Goal: Entertainment & Leisure: Consume media (video, audio)

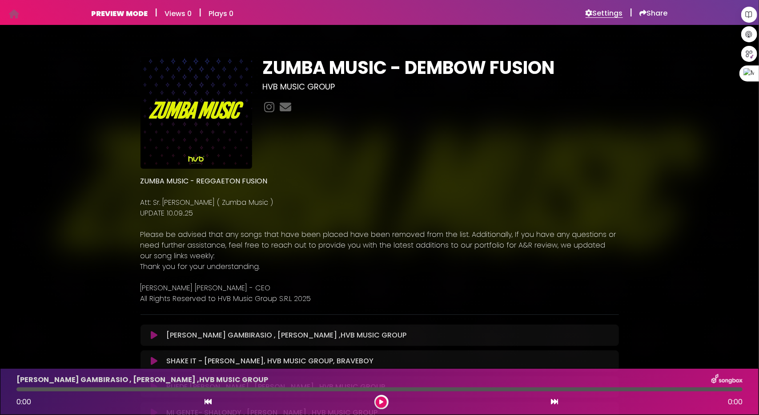
click at [605, 11] on h6 "Settings" at bounding box center [604, 13] width 37 height 9
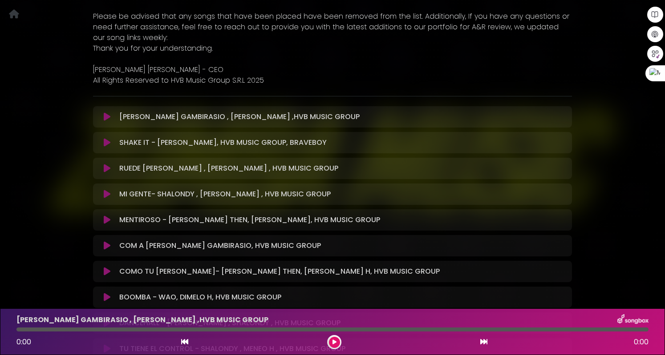
scroll to position [222, 0]
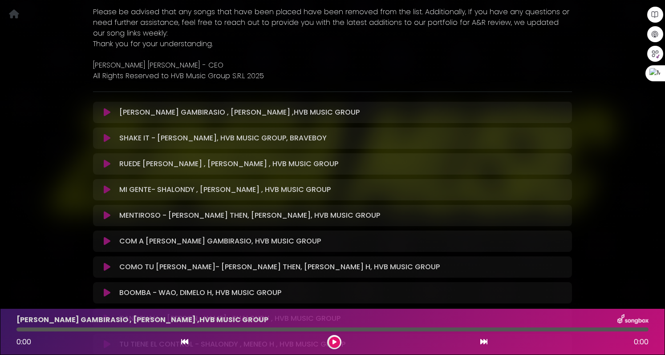
click at [109, 113] on icon at bounding box center [107, 112] width 7 height 9
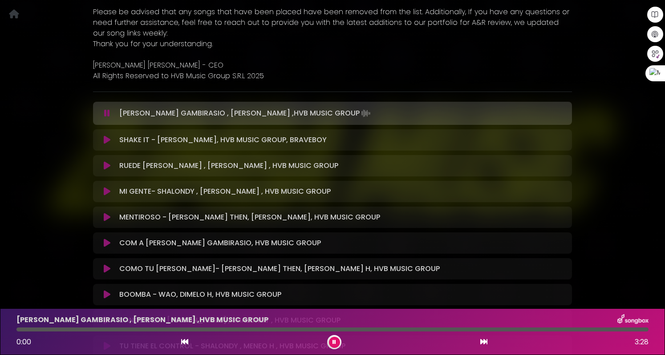
click at [109, 113] on icon at bounding box center [107, 113] width 6 height 9
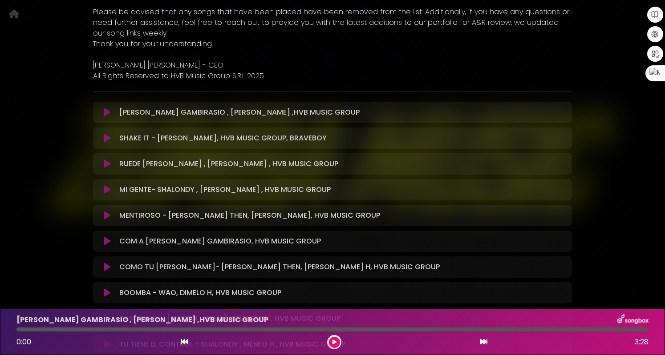
click at [108, 113] on icon at bounding box center [107, 112] width 7 height 9
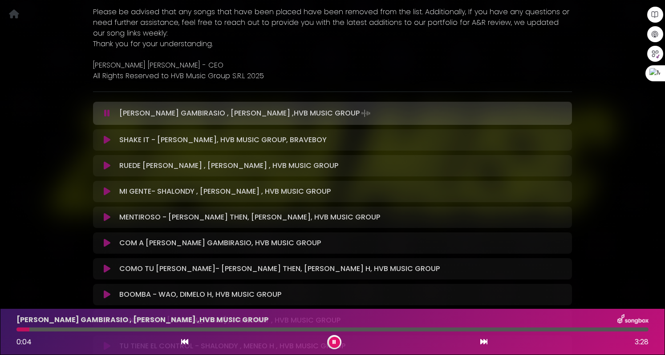
click at [106, 141] on icon at bounding box center [107, 140] width 7 height 9
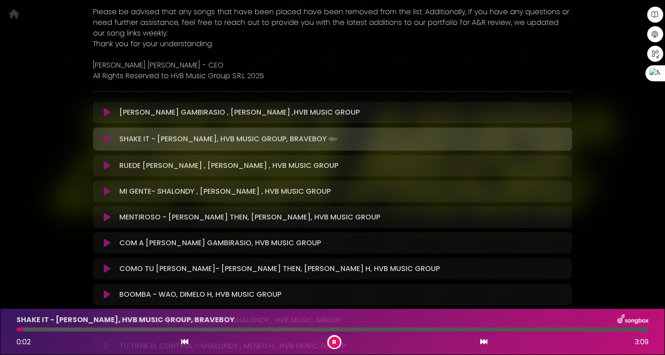
click at [59, 330] on div at bounding box center [332, 330] width 632 height 4
click at [117, 329] on div at bounding box center [332, 330] width 632 height 4
click at [165, 330] on div at bounding box center [332, 330] width 632 height 4
click at [192, 330] on div at bounding box center [332, 330] width 632 height 4
click at [335, 342] on button at bounding box center [334, 342] width 11 height 11
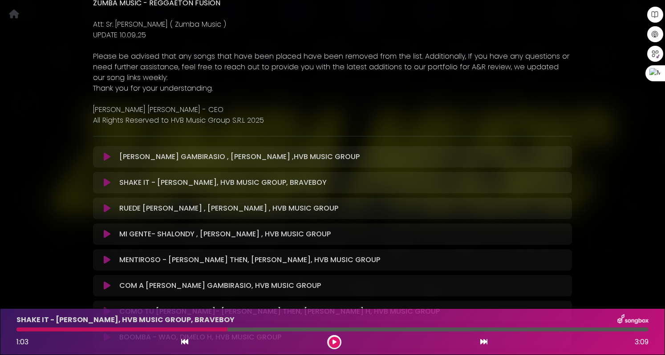
scroll to position [311, 0]
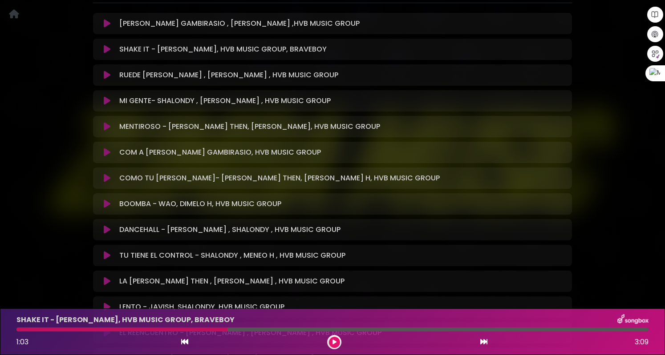
click at [109, 201] on icon at bounding box center [107, 204] width 7 height 9
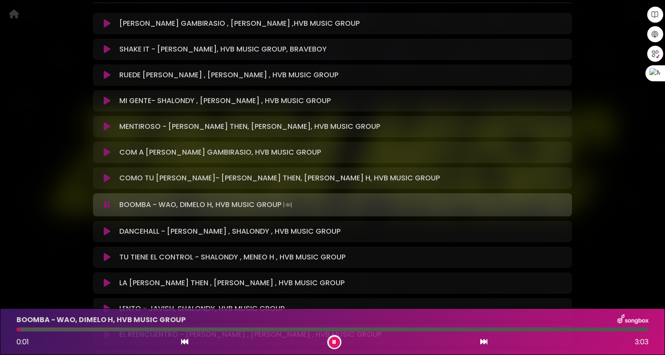
click at [47, 328] on div "BOOMBA - WAO, DIMELO H, HVB MUSIC GROUP 0:01 3:03" at bounding box center [332, 331] width 642 height 35
click at [51, 329] on div at bounding box center [332, 330] width 632 height 4
click at [60, 329] on div at bounding box center [332, 330] width 632 height 4
click at [334, 340] on icon at bounding box center [334, 342] width 4 height 5
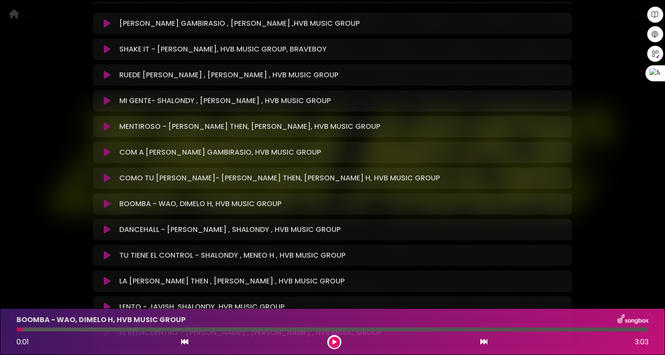
click at [334, 341] on icon at bounding box center [334, 342] width 4 height 5
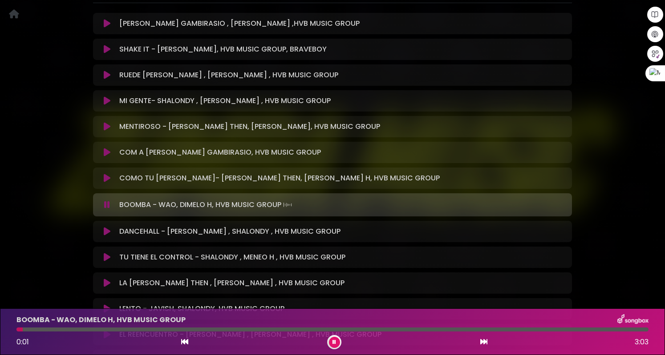
click at [62, 328] on div at bounding box center [332, 330] width 632 height 4
click at [54, 329] on div at bounding box center [332, 330] width 632 height 4
click at [55, 330] on div at bounding box center [332, 330] width 632 height 4
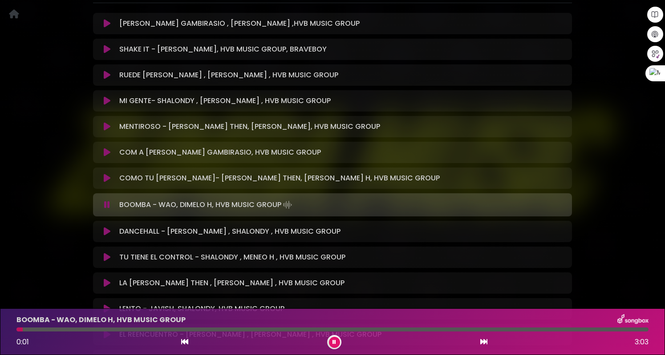
click at [108, 233] on icon at bounding box center [107, 231] width 7 height 9
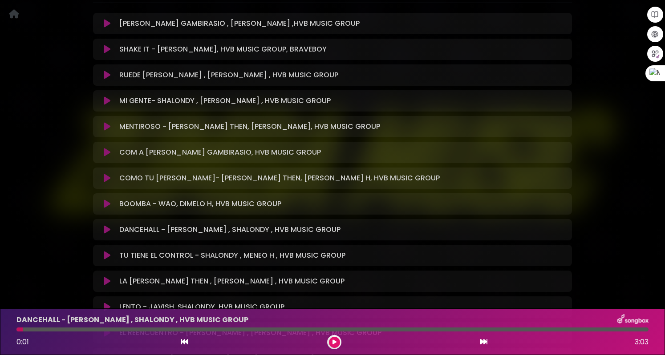
click at [108, 228] on icon at bounding box center [107, 230] width 7 height 9
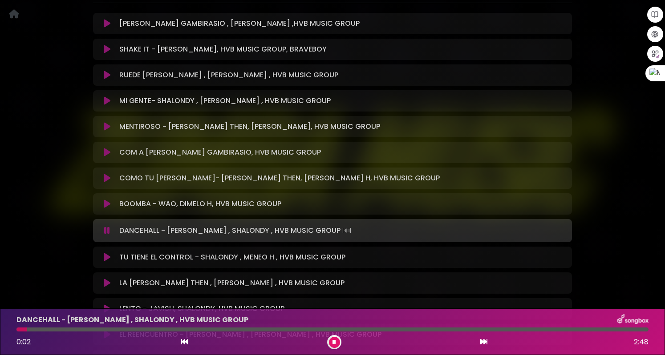
click at [65, 330] on div at bounding box center [332, 330] width 632 height 4
click at [136, 328] on div at bounding box center [332, 330] width 632 height 4
click at [107, 258] on icon at bounding box center [107, 257] width 7 height 9
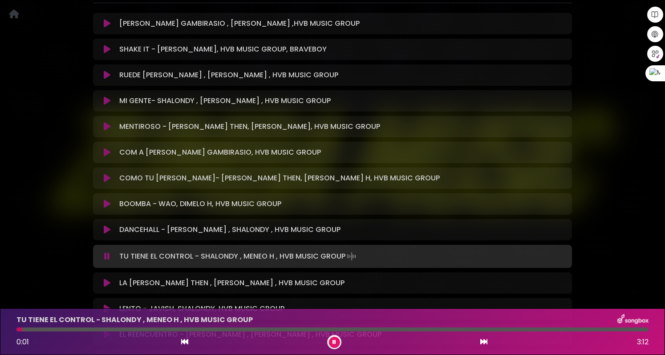
click at [54, 330] on div at bounding box center [332, 330] width 632 height 4
click at [92, 332] on div at bounding box center [332, 330] width 632 height 4
click at [142, 330] on div at bounding box center [332, 330] width 632 height 4
click at [104, 258] on button at bounding box center [106, 256] width 17 height 9
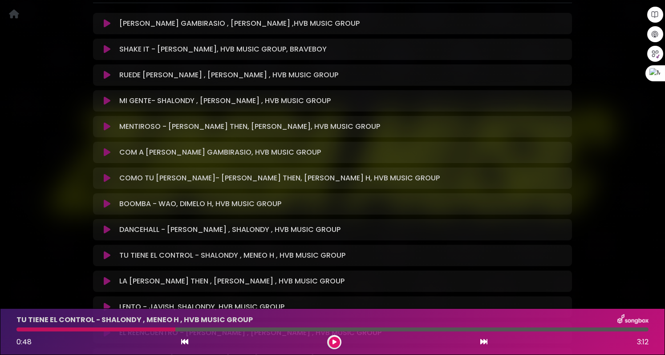
click at [105, 207] on icon at bounding box center [107, 204] width 7 height 9
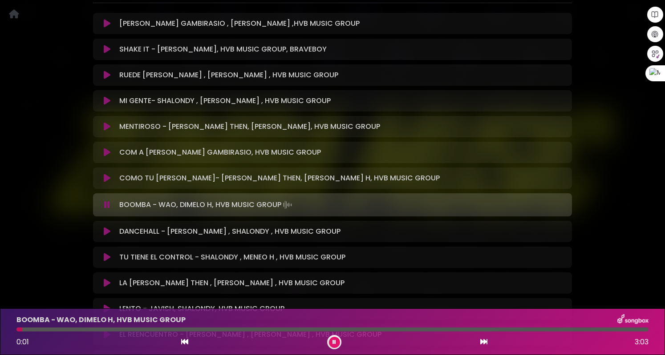
click at [82, 329] on div at bounding box center [332, 330] width 632 height 4
click at [94, 330] on div at bounding box center [332, 330] width 632 height 4
click at [62, 328] on div at bounding box center [332, 330] width 632 height 4
click at [101, 231] on button at bounding box center [106, 231] width 17 height 9
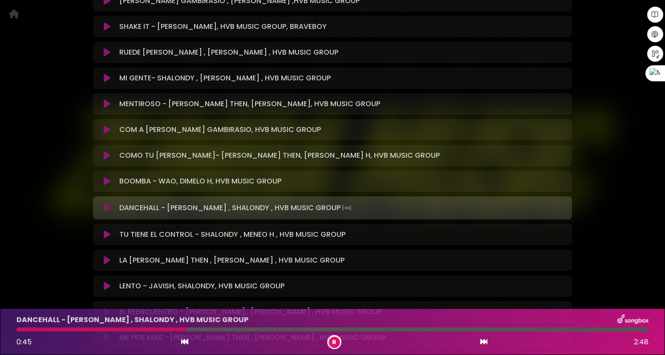
scroll to position [445, 0]
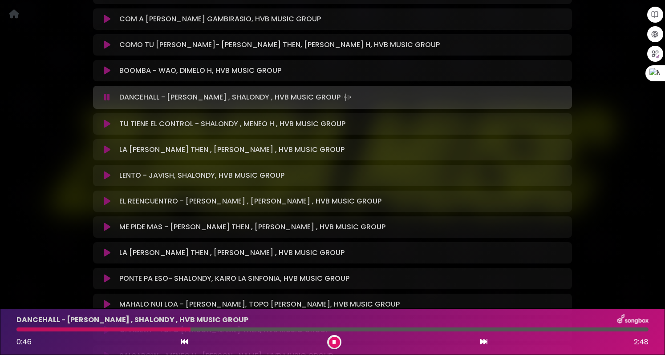
click at [105, 126] on icon at bounding box center [107, 124] width 7 height 9
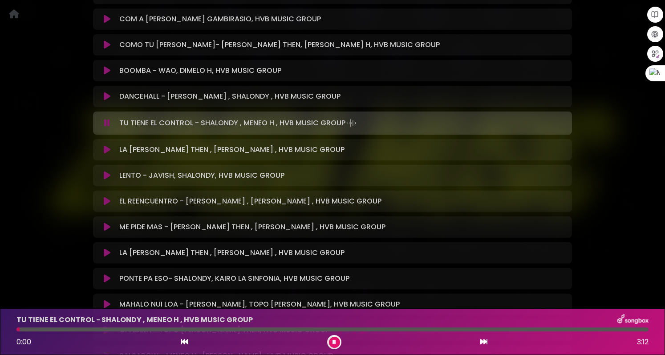
click at [105, 151] on icon at bounding box center [107, 149] width 7 height 9
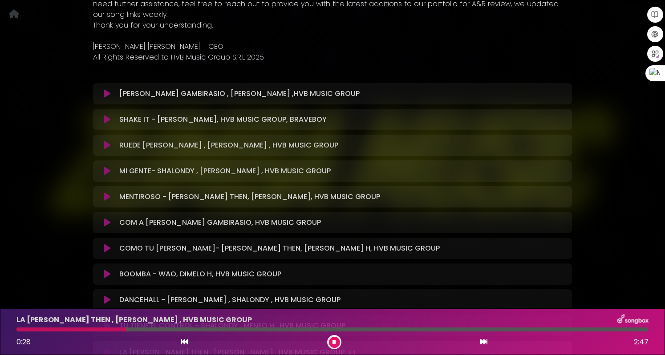
scroll to position [222, 0]
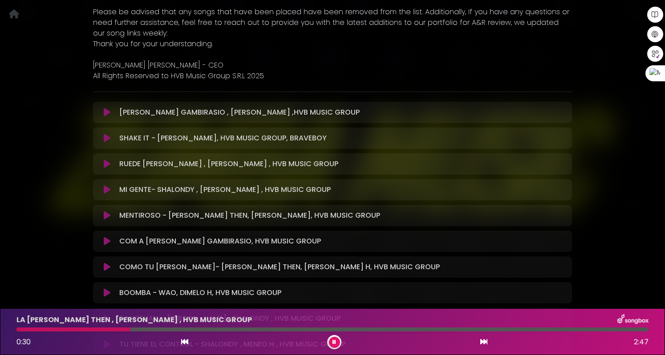
click at [105, 189] on icon at bounding box center [107, 189] width 7 height 9
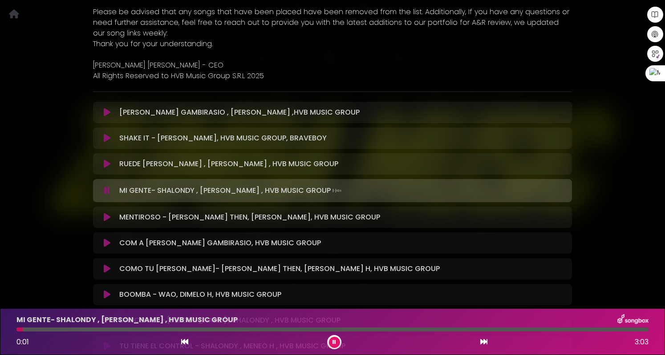
click at [63, 330] on div at bounding box center [332, 330] width 632 height 4
click at [90, 330] on div at bounding box center [332, 330] width 632 height 4
click at [124, 330] on div at bounding box center [332, 330] width 632 height 4
click at [108, 246] on icon at bounding box center [107, 243] width 7 height 9
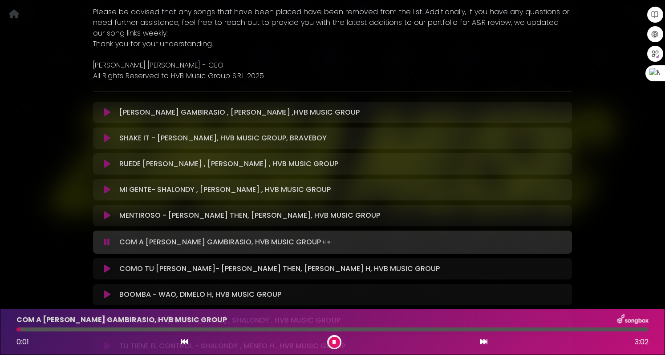
click at [78, 329] on div at bounding box center [332, 330] width 632 height 4
click at [107, 330] on div at bounding box center [332, 330] width 632 height 4
click at [146, 330] on div at bounding box center [332, 330] width 632 height 4
click at [226, 331] on div at bounding box center [332, 330] width 632 height 4
click at [105, 269] on icon at bounding box center [107, 269] width 7 height 9
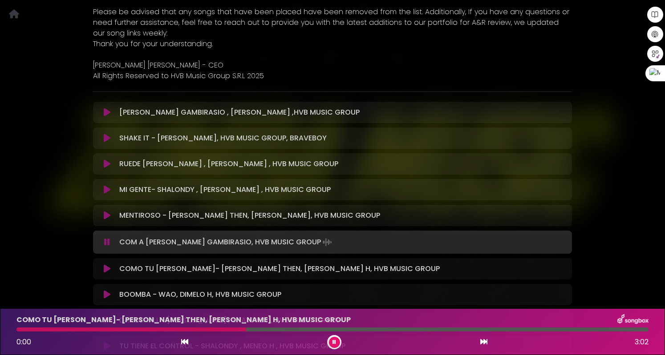
click at [106, 268] on icon at bounding box center [107, 269] width 7 height 9
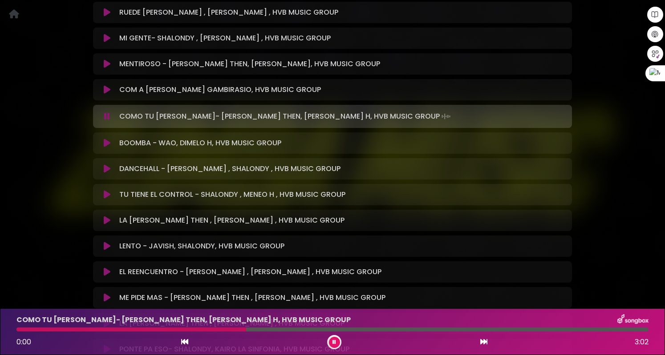
scroll to position [445, 0]
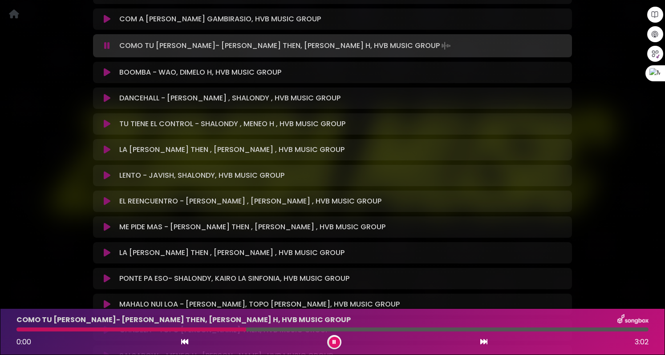
click at [104, 254] on icon at bounding box center [107, 253] width 7 height 9
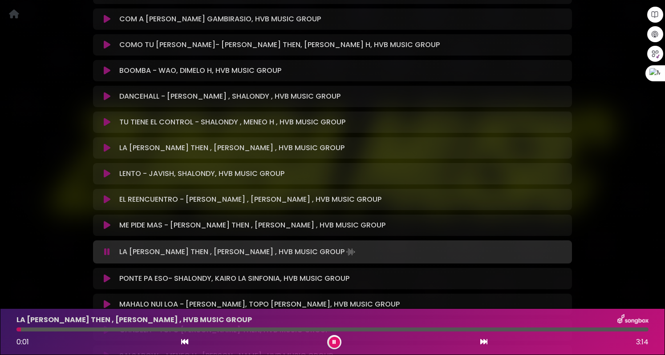
click at [86, 330] on div at bounding box center [332, 330] width 632 height 4
click at [137, 330] on div at bounding box center [332, 330] width 632 height 4
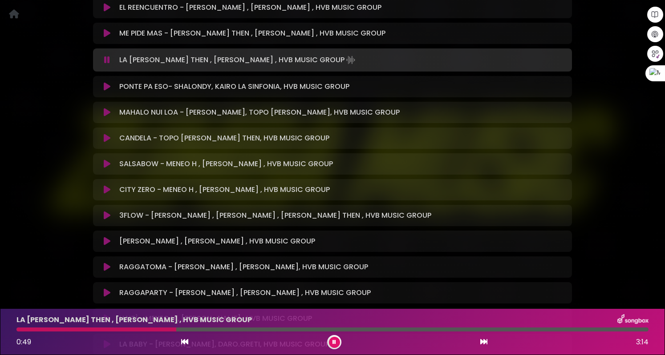
scroll to position [667, 0]
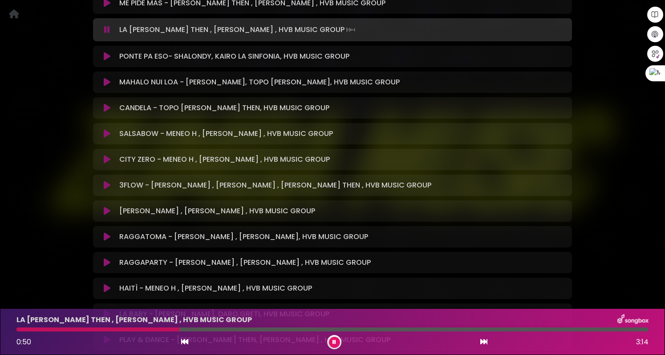
click at [104, 211] on icon at bounding box center [107, 211] width 7 height 9
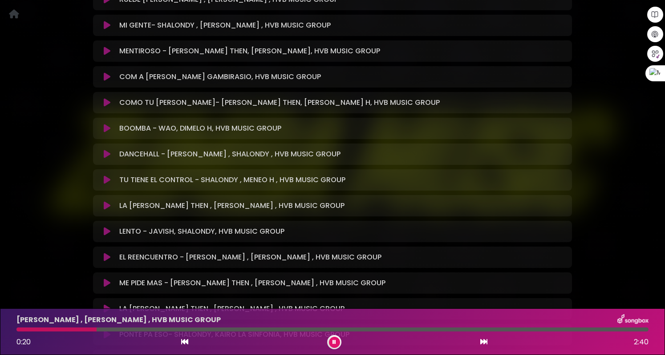
scroll to position [400, 0]
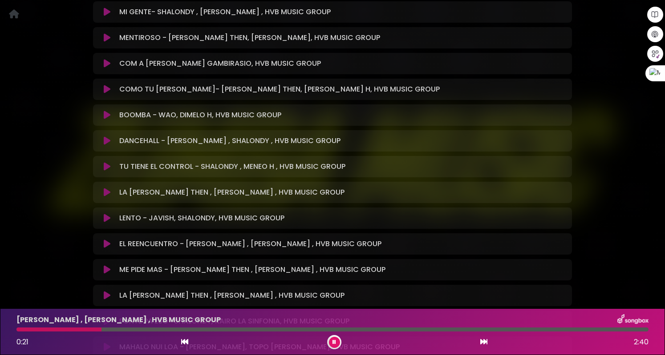
click at [107, 116] on icon at bounding box center [107, 115] width 7 height 9
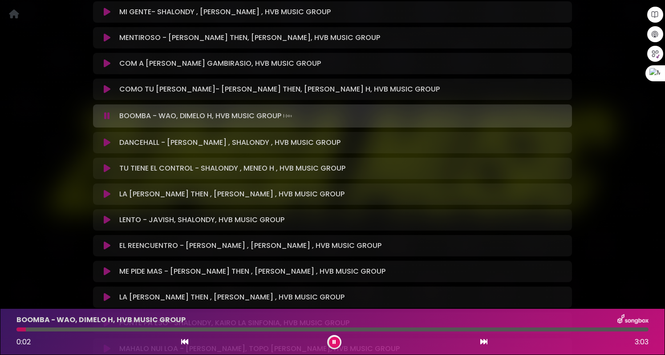
click at [61, 331] on div at bounding box center [332, 330] width 632 height 4
click at [101, 330] on div at bounding box center [332, 330] width 632 height 4
click at [45, 329] on div at bounding box center [39, 330] width 47 height 4
click at [107, 218] on icon at bounding box center [107, 220] width 7 height 9
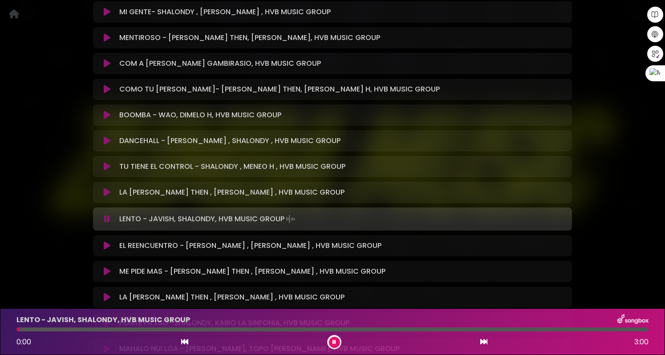
click at [67, 330] on div at bounding box center [332, 330] width 632 height 4
click at [115, 329] on div at bounding box center [332, 330] width 632 height 4
click at [153, 330] on div at bounding box center [332, 330] width 632 height 4
click at [218, 328] on div at bounding box center [332, 330] width 632 height 4
click at [230, 330] on div at bounding box center [332, 330] width 632 height 4
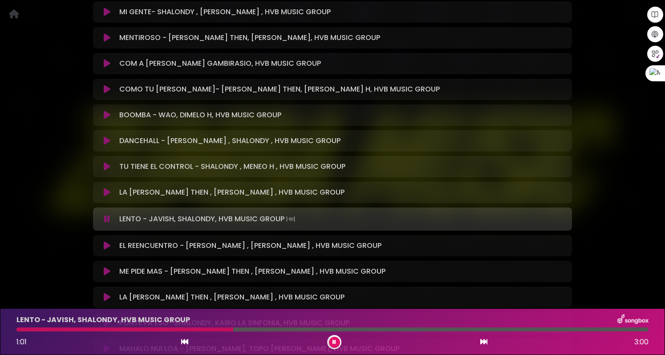
click at [271, 330] on div at bounding box center [332, 330] width 632 height 4
click at [106, 274] on icon at bounding box center [107, 271] width 7 height 9
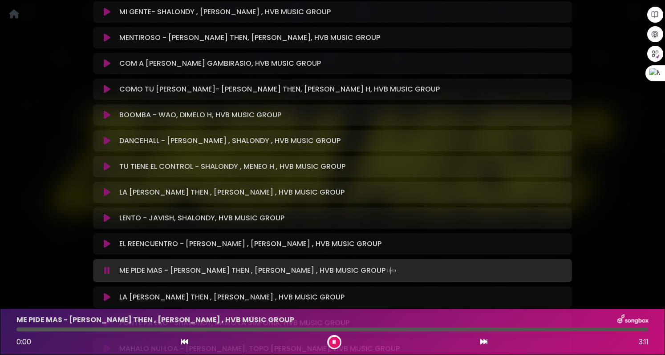
click at [105, 267] on icon at bounding box center [107, 270] width 6 height 9
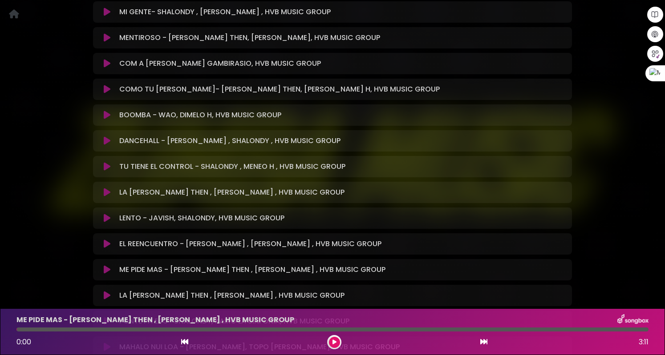
click at [106, 270] on icon at bounding box center [107, 270] width 7 height 9
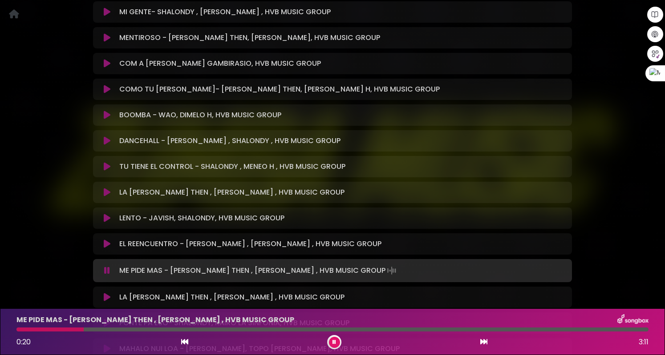
click at [83, 331] on div at bounding box center [332, 330] width 632 height 4
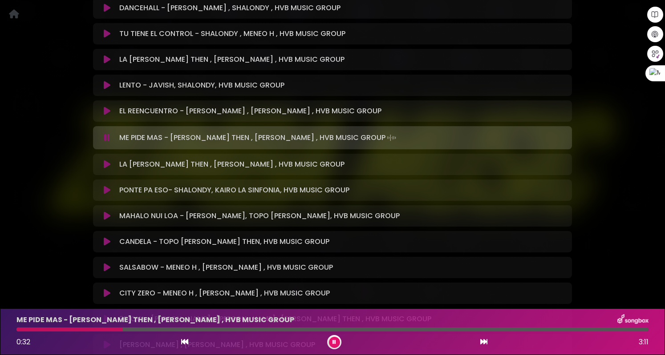
scroll to position [534, 0]
click at [106, 189] on icon at bounding box center [107, 189] width 7 height 9
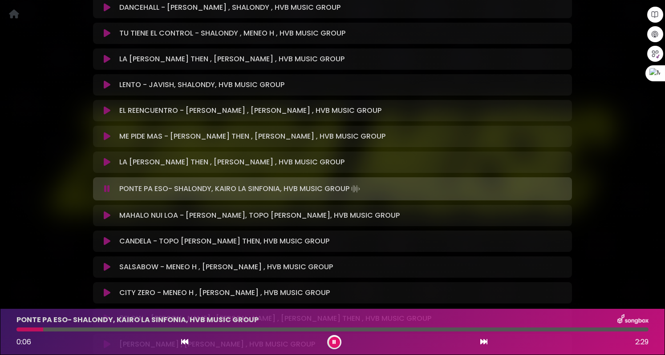
click at [43, 330] on div at bounding box center [332, 330] width 632 height 4
click at [81, 330] on div at bounding box center [332, 330] width 632 height 4
click at [117, 330] on div at bounding box center [332, 330] width 632 height 4
click at [109, 241] on icon at bounding box center [107, 241] width 7 height 9
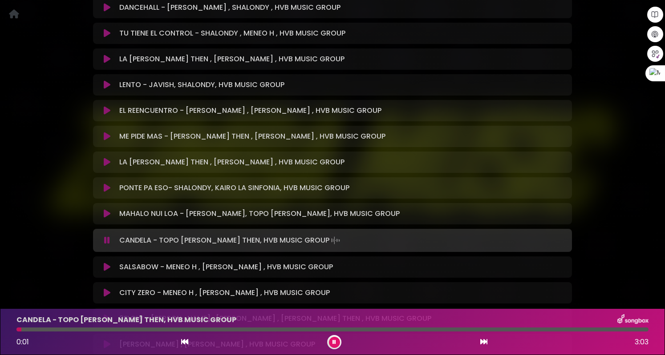
click at [67, 331] on div at bounding box center [332, 330] width 632 height 4
click at [64, 330] on div at bounding box center [332, 330] width 632 height 4
click at [46, 329] on div at bounding box center [332, 330] width 632 height 4
click at [327, 342] on div at bounding box center [334, 342] width 14 height 14
click at [141, 332] on div "CANDELA - TOPO LA MASKARA, JEAN THEN, HVB MUSIC GROUP 0:21 3:03" at bounding box center [332, 331] width 642 height 35
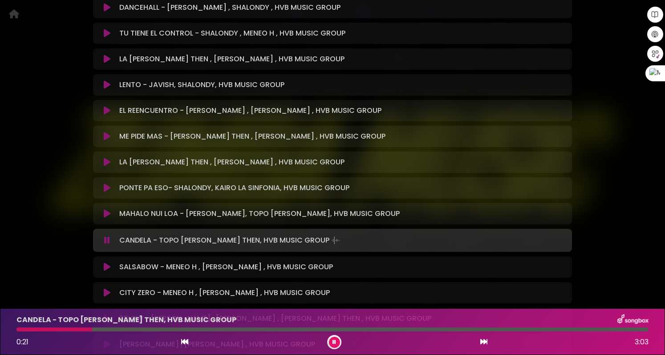
click at [145, 330] on div at bounding box center [332, 330] width 632 height 4
click at [146, 330] on div at bounding box center [332, 330] width 632 height 4
click at [334, 341] on icon at bounding box center [334, 342] width 4 height 5
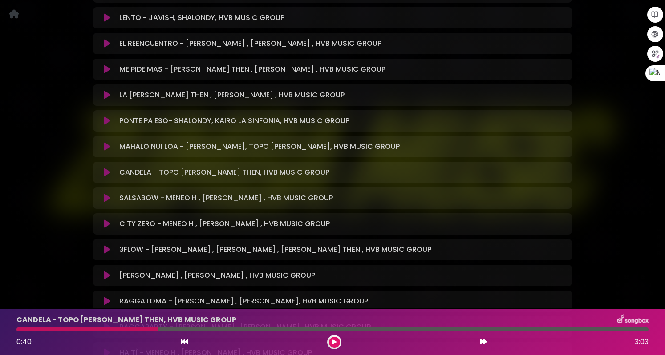
scroll to position [623, 0]
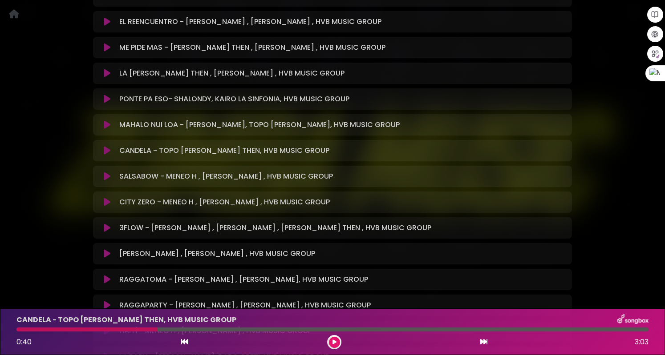
click at [106, 226] on icon at bounding box center [107, 228] width 7 height 9
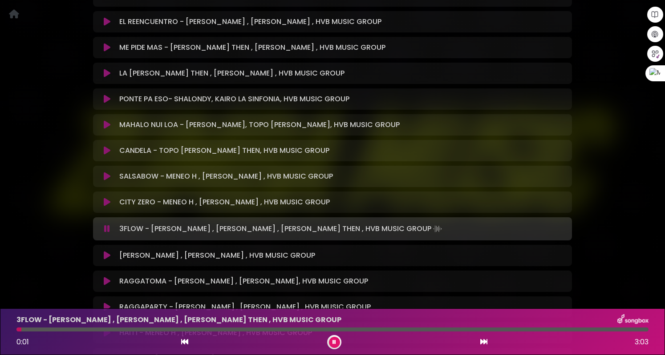
click at [105, 230] on icon at bounding box center [107, 229] width 6 height 9
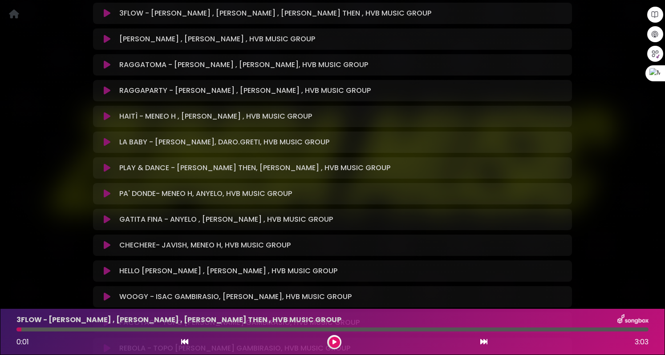
scroll to position [845, 0]
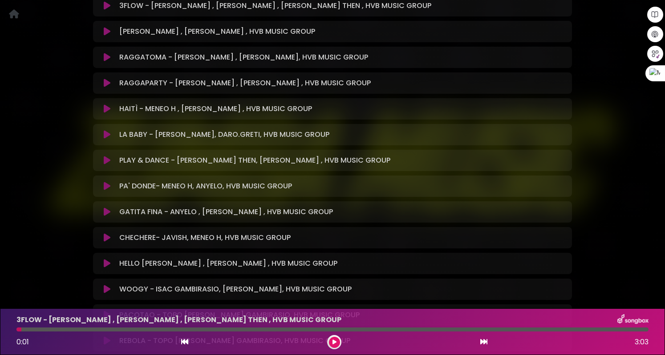
click at [109, 237] on icon at bounding box center [107, 238] width 7 height 9
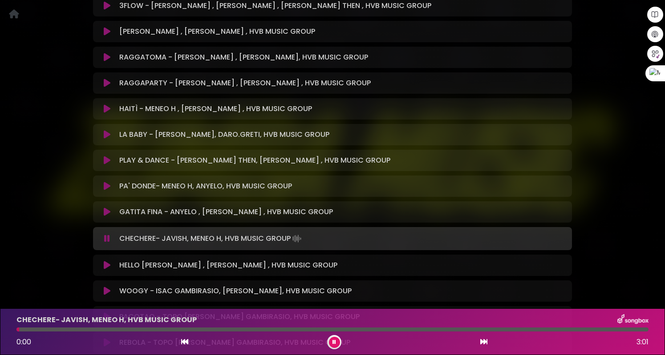
click at [72, 330] on div at bounding box center [332, 330] width 632 height 4
click at [95, 331] on div at bounding box center [332, 330] width 632 height 4
click at [107, 266] on icon at bounding box center [107, 265] width 7 height 9
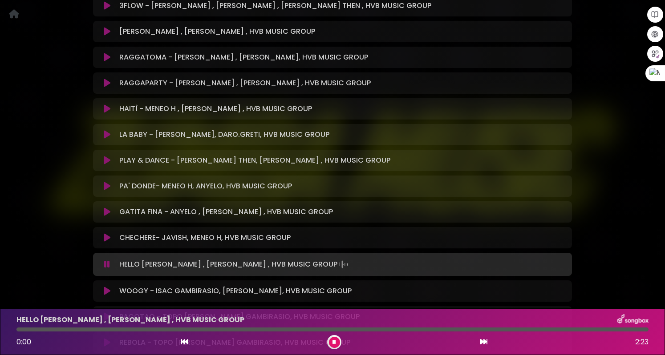
click at [106, 288] on icon at bounding box center [107, 291] width 7 height 9
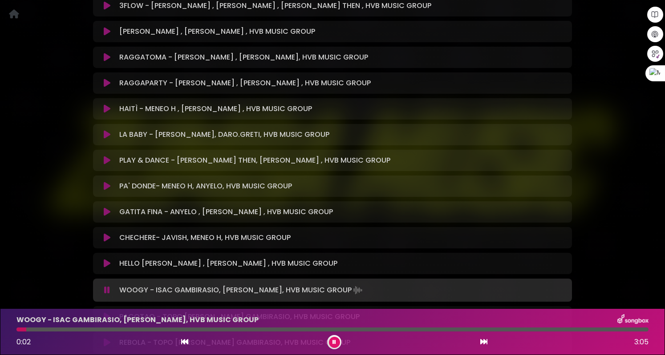
click at [51, 329] on div at bounding box center [332, 330] width 632 height 4
click at [65, 331] on div at bounding box center [332, 330] width 632 height 4
click at [60, 331] on div at bounding box center [332, 330] width 632 height 4
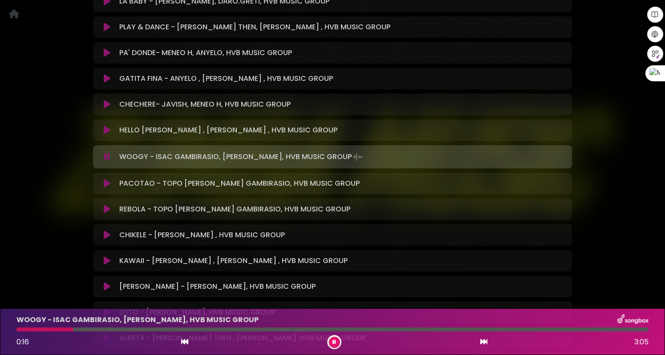
scroll to position [1023, 0]
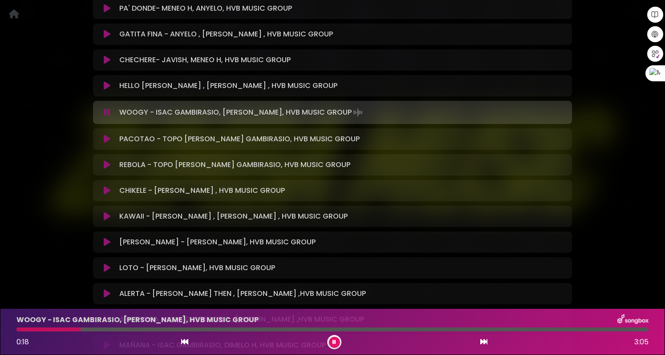
click at [111, 330] on div at bounding box center [332, 330] width 632 height 4
click at [108, 241] on icon at bounding box center [107, 242] width 7 height 9
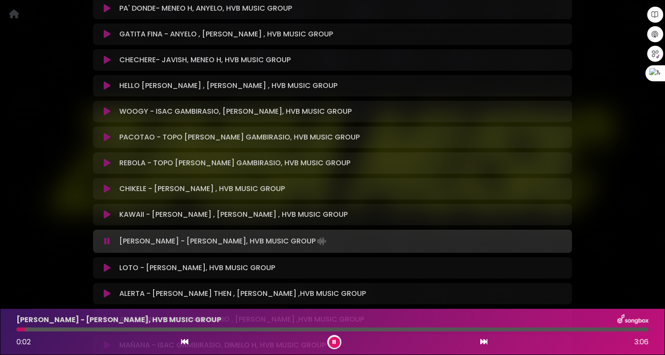
click at [111, 191] on button at bounding box center [106, 189] width 17 height 9
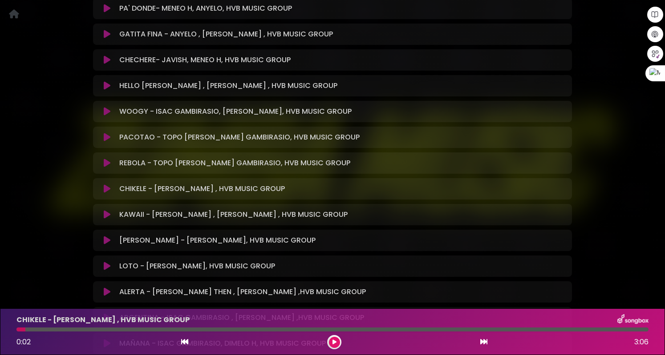
click at [109, 190] on icon at bounding box center [107, 189] width 7 height 9
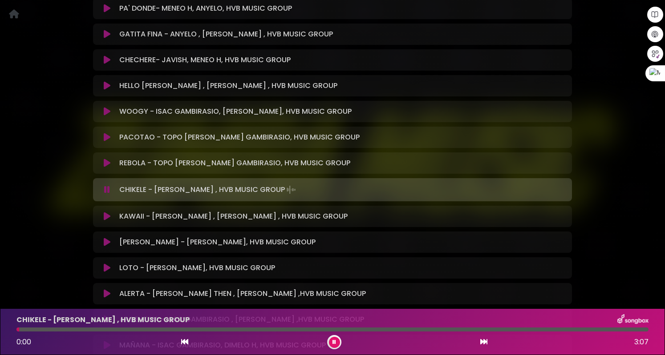
click at [52, 328] on div at bounding box center [332, 330] width 632 height 4
click at [87, 329] on div at bounding box center [332, 330] width 632 height 4
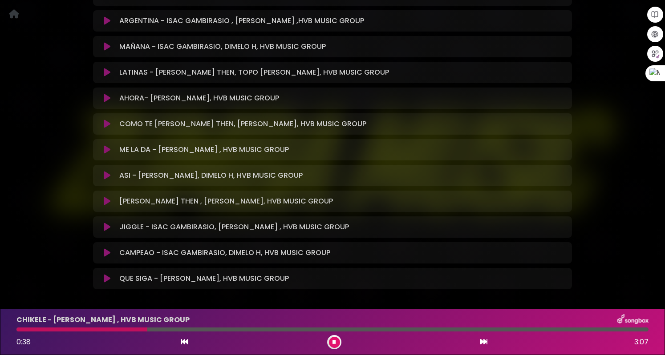
scroll to position [1334, 0]
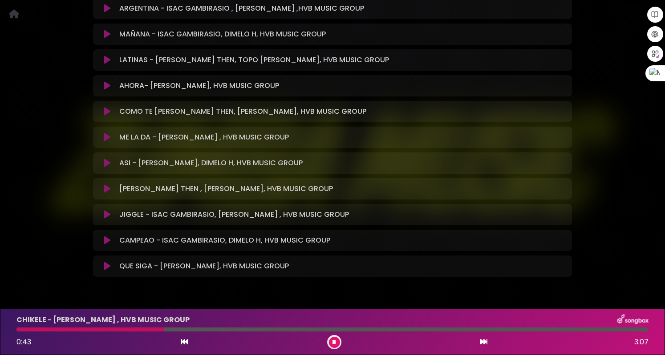
click at [107, 189] on icon at bounding box center [107, 189] width 7 height 9
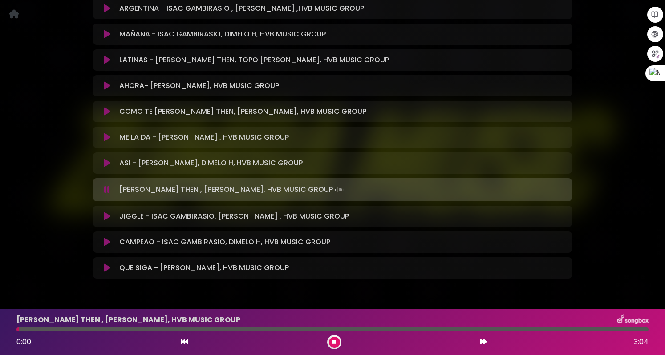
click at [50, 329] on div at bounding box center [332, 330] width 632 height 4
click at [101, 329] on div at bounding box center [332, 330] width 632 height 4
click at [106, 214] on icon at bounding box center [107, 216] width 7 height 9
click at [109, 214] on icon at bounding box center [107, 216] width 7 height 9
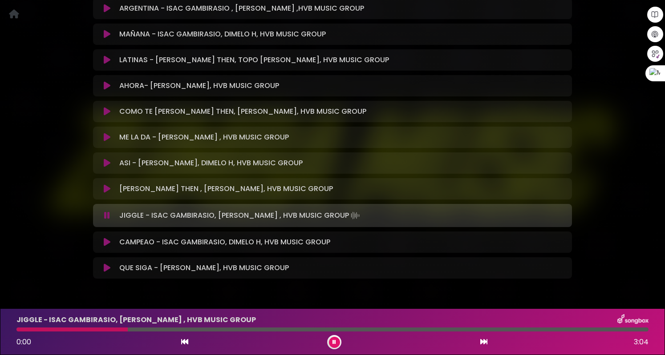
click at [106, 242] on icon at bounding box center [107, 242] width 7 height 9
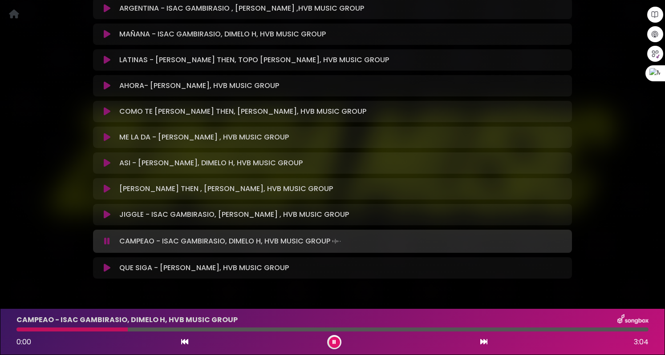
click at [105, 269] on icon at bounding box center [107, 268] width 7 height 9
click at [107, 270] on icon at bounding box center [107, 268] width 7 height 9
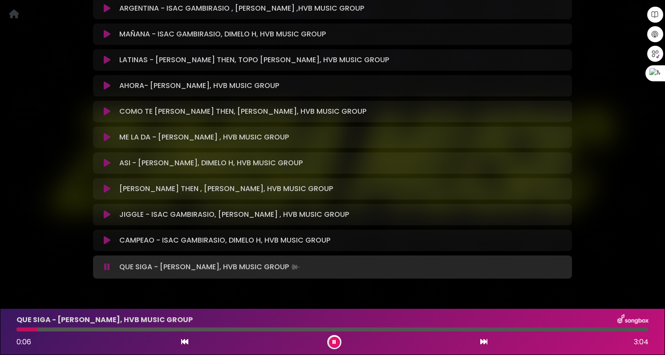
click at [104, 238] on icon at bounding box center [107, 240] width 7 height 9
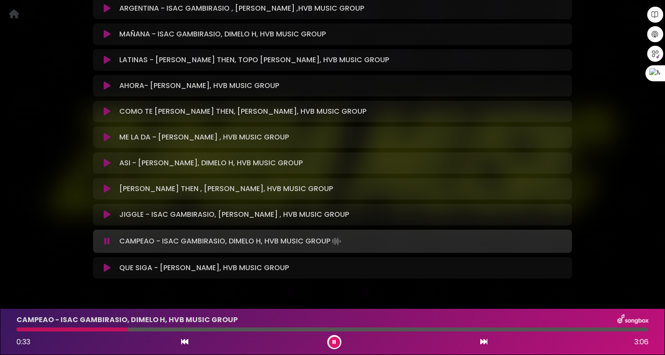
click at [128, 330] on div at bounding box center [332, 330] width 632 height 4
click at [105, 134] on icon at bounding box center [107, 137] width 7 height 9
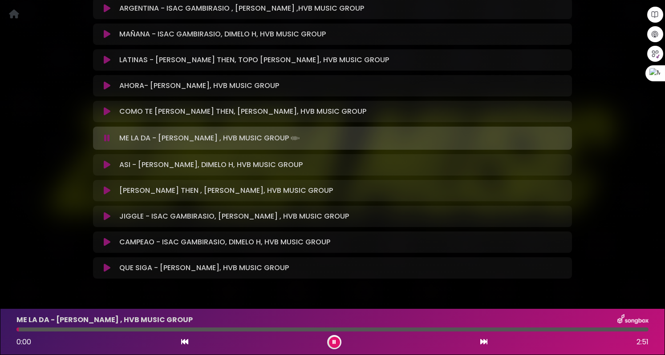
click at [50, 330] on div at bounding box center [332, 330] width 632 height 4
click at [78, 329] on div at bounding box center [332, 330] width 632 height 4
click at [120, 329] on div at bounding box center [332, 330] width 632 height 4
click at [106, 112] on icon at bounding box center [107, 111] width 7 height 9
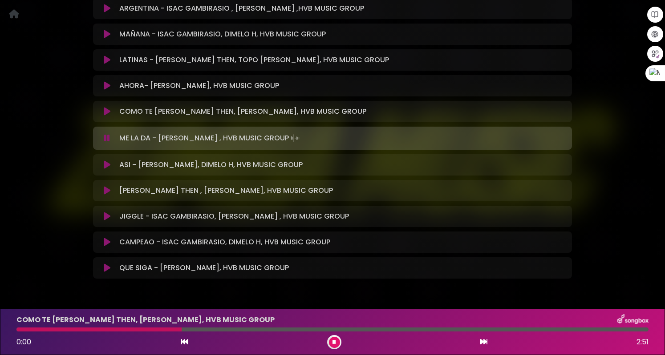
click at [106, 113] on icon at bounding box center [107, 111] width 7 height 9
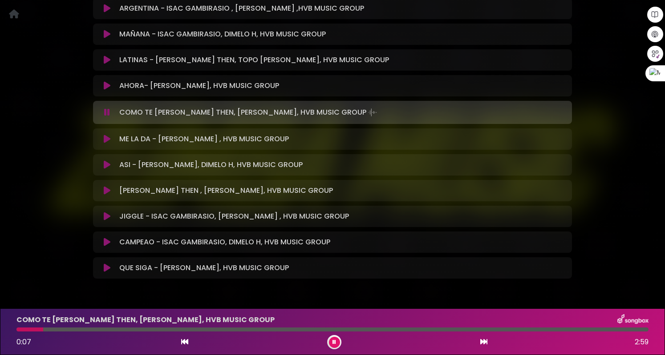
click at [106, 84] on icon at bounding box center [107, 85] width 7 height 9
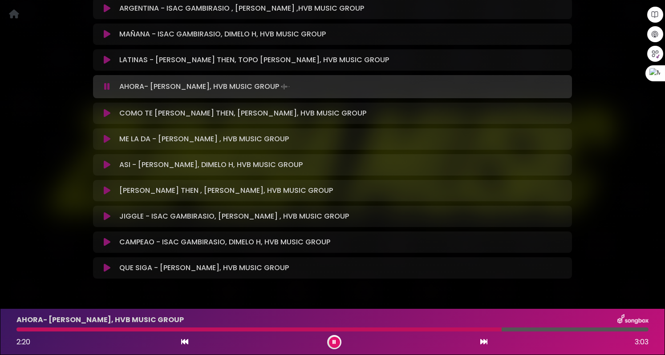
click at [334, 343] on icon at bounding box center [334, 342] width 4 height 5
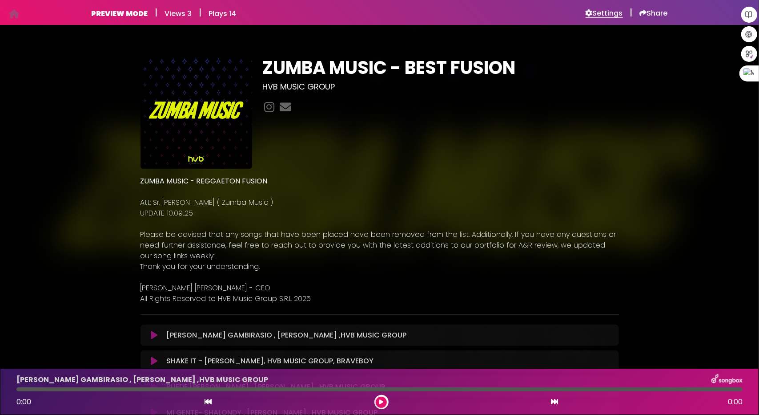
click at [599, 13] on h6 "Settings" at bounding box center [604, 13] width 37 height 9
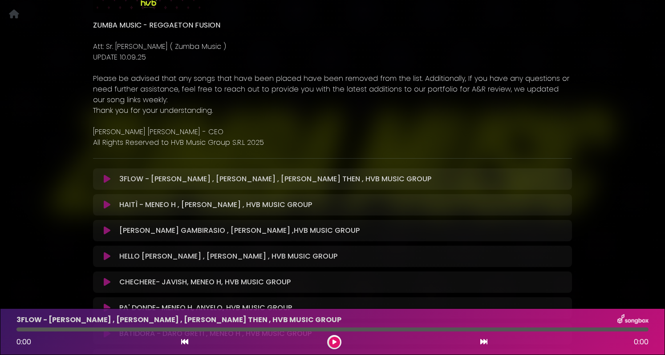
scroll to position [178, 0]
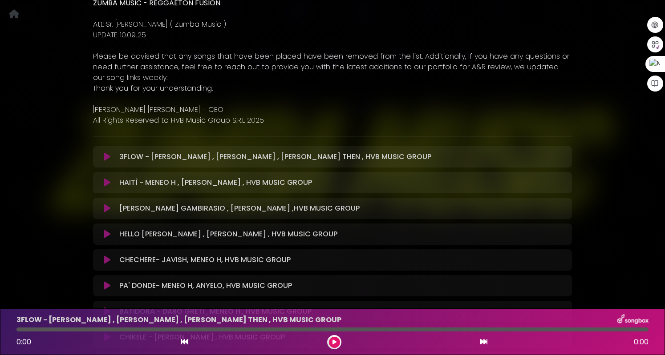
click at [108, 155] on icon at bounding box center [107, 157] width 7 height 9
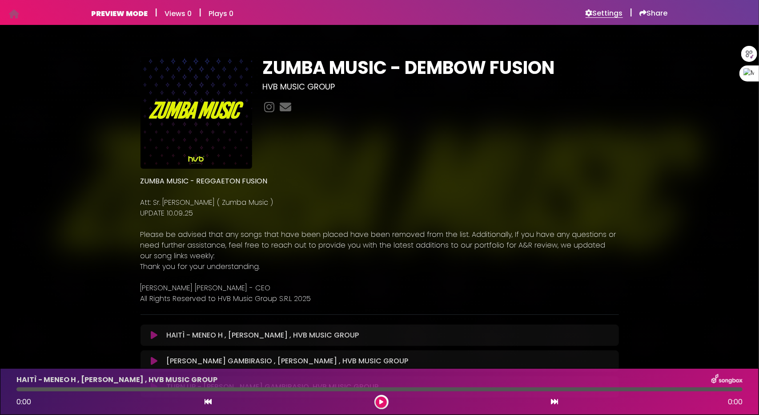
click at [607, 15] on h6 "Settings" at bounding box center [604, 13] width 37 height 9
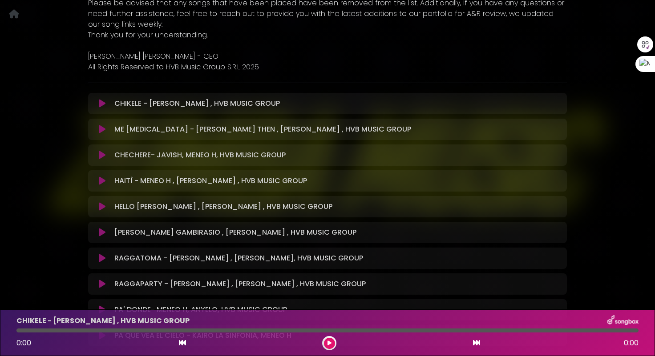
scroll to position [271, 0]
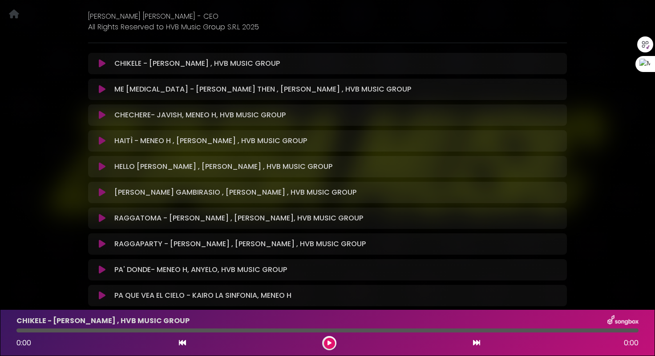
click at [105, 291] on icon at bounding box center [102, 295] width 7 height 9
click at [101, 291] on icon at bounding box center [102, 295] width 7 height 9
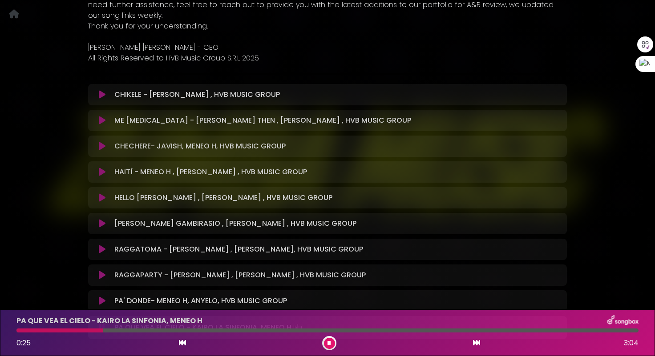
scroll to position [235, 0]
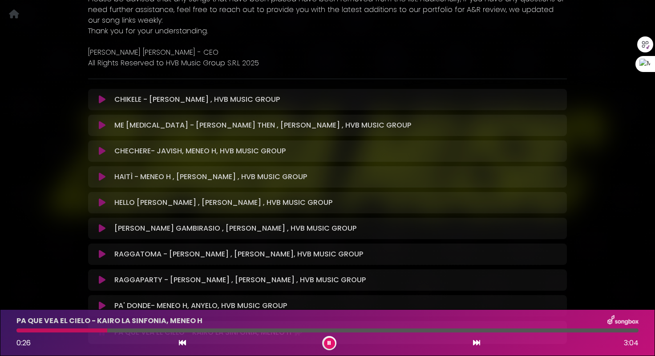
click at [101, 123] on icon at bounding box center [102, 125] width 7 height 9
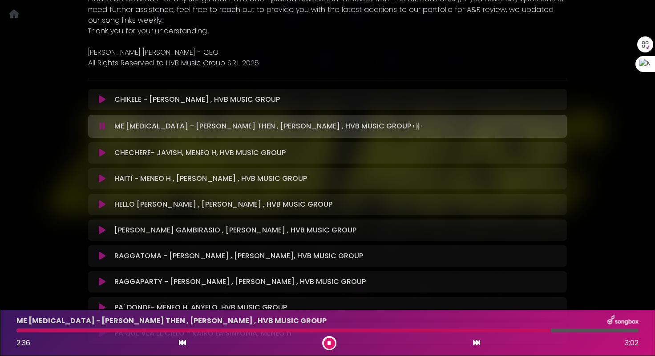
click at [331, 341] on button at bounding box center [329, 343] width 11 height 11
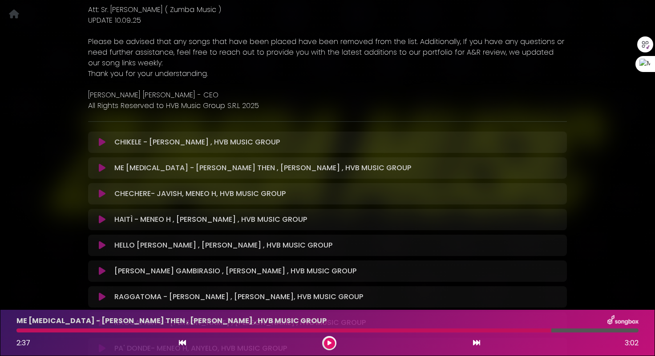
scroll to position [191, 0]
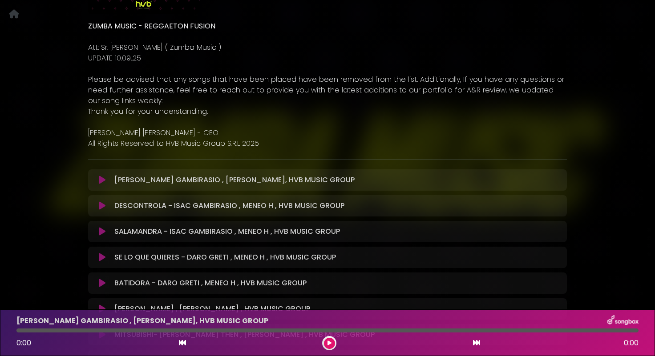
scroll to position [222, 0]
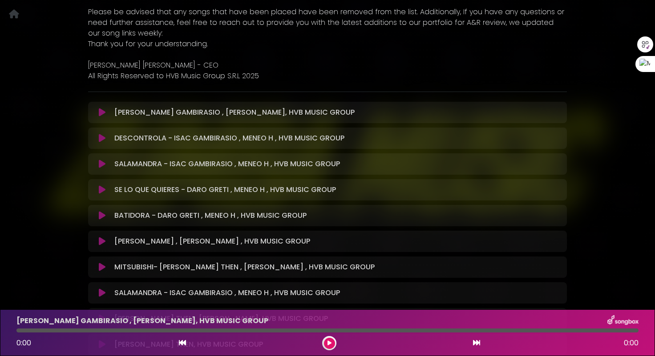
click at [101, 115] on icon at bounding box center [102, 112] width 7 height 9
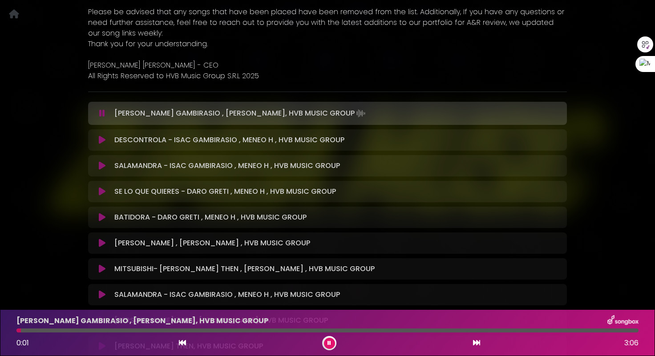
click at [55, 330] on div at bounding box center [327, 331] width 622 height 4
click at [94, 333] on div "VALE NADA - ISAC GAMBIRASIO , MENEO H, HVB MUSIC GROUP 0:12 3:06" at bounding box center [327, 332] width 633 height 35
click at [113, 331] on div at bounding box center [327, 331] width 622 height 4
click at [160, 329] on div at bounding box center [327, 331] width 622 height 4
click at [99, 139] on icon at bounding box center [102, 140] width 7 height 9
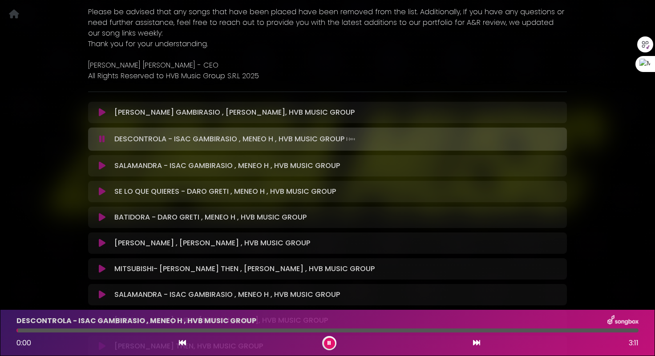
click at [59, 331] on div at bounding box center [327, 331] width 622 height 4
click at [90, 332] on div at bounding box center [327, 331] width 622 height 4
click at [146, 331] on div at bounding box center [327, 331] width 622 height 4
click at [192, 332] on div at bounding box center [327, 331] width 622 height 4
click at [234, 330] on div at bounding box center [327, 331] width 622 height 4
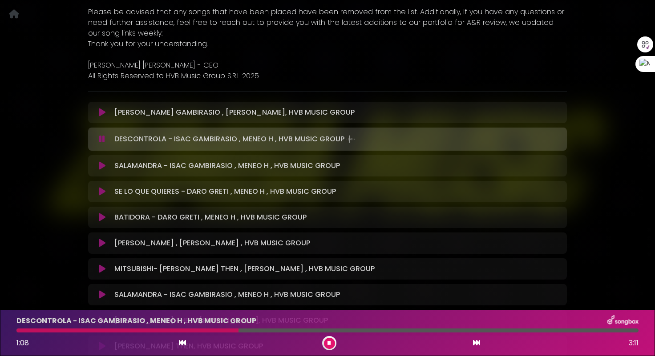
click at [101, 164] on icon at bounding box center [102, 165] width 7 height 9
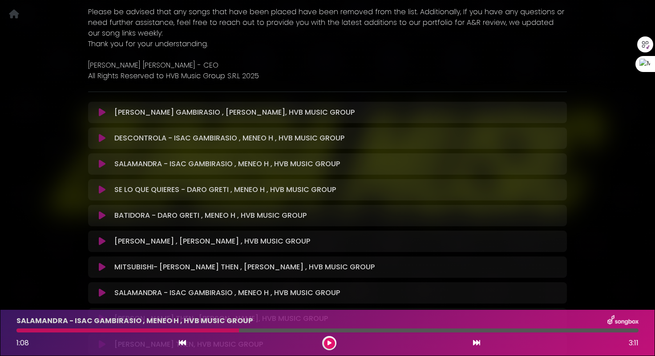
click at [101, 165] on icon at bounding box center [102, 164] width 7 height 9
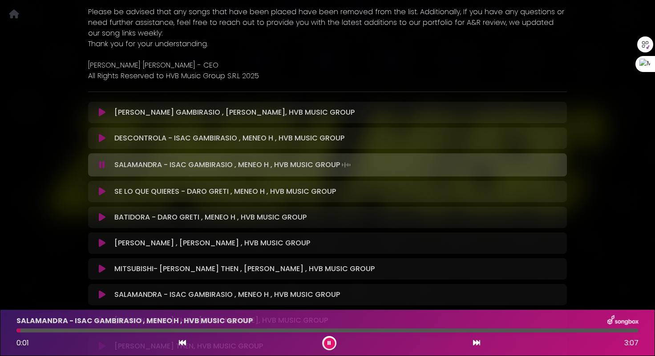
click at [86, 330] on div at bounding box center [327, 331] width 622 height 4
click at [130, 331] on div at bounding box center [327, 331] width 622 height 4
click at [157, 330] on div at bounding box center [327, 331] width 622 height 4
click at [186, 330] on div at bounding box center [327, 331] width 622 height 4
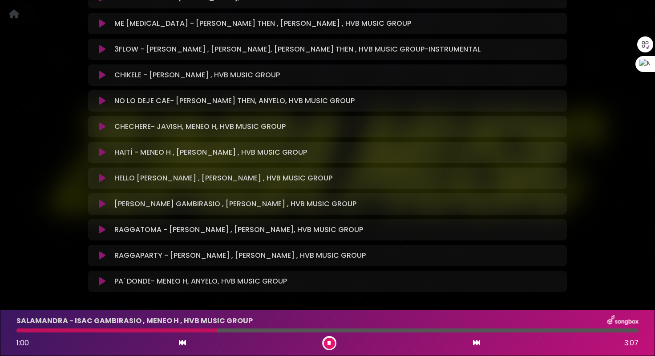
click at [102, 203] on icon at bounding box center [102, 204] width 7 height 9
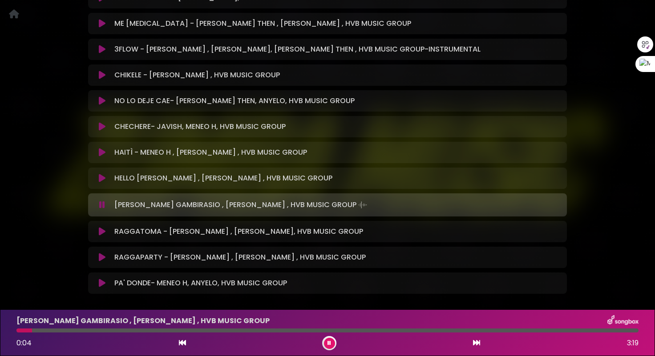
click at [48, 330] on div at bounding box center [327, 331] width 622 height 4
click at [68, 330] on div at bounding box center [327, 331] width 622 height 4
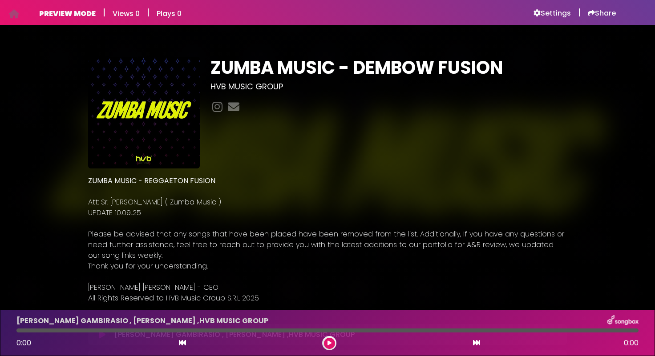
scroll to position [222, 0]
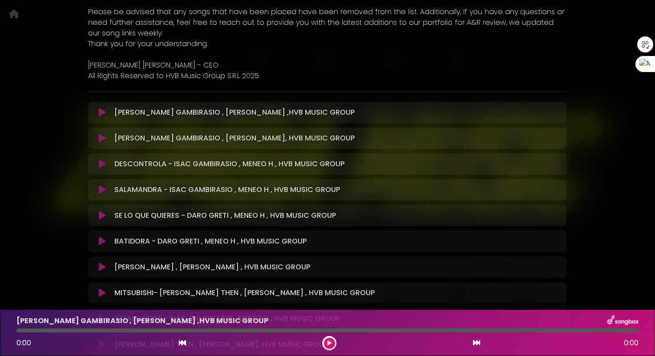
click at [102, 111] on icon at bounding box center [102, 112] width 7 height 9
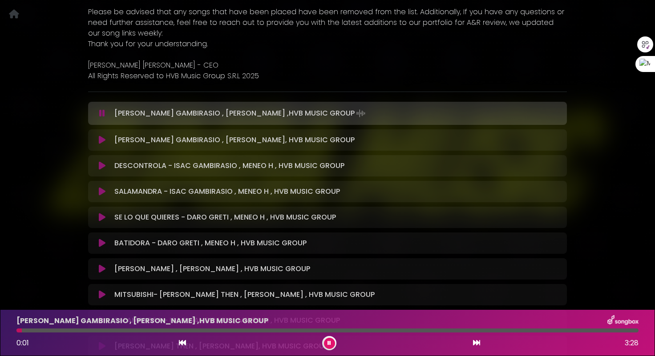
click at [55, 330] on div at bounding box center [327, 331] width 622 height 4
click at [86, 330] on div at bounding box center [327, 331] width 622 height 4
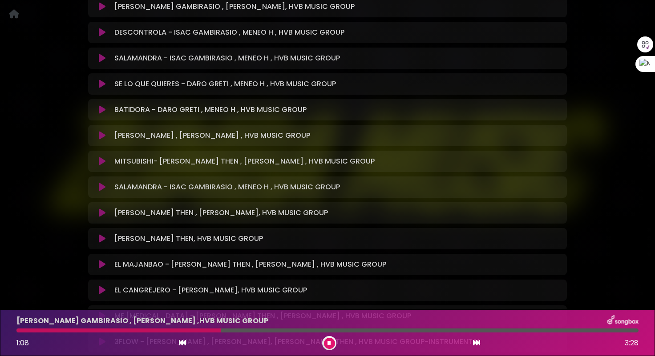
scroll to position [400, 0]
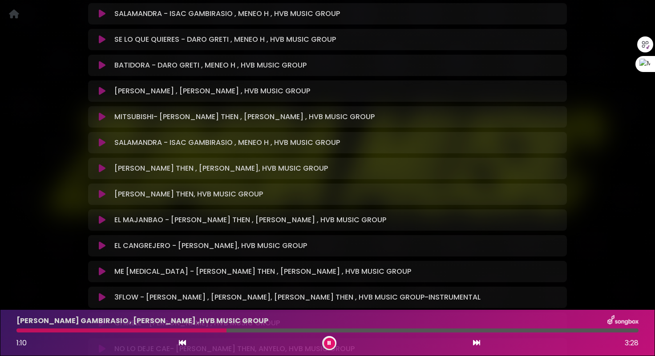
click at [102, 247] on icon at bounding box center [102, 246] width 7 height 9
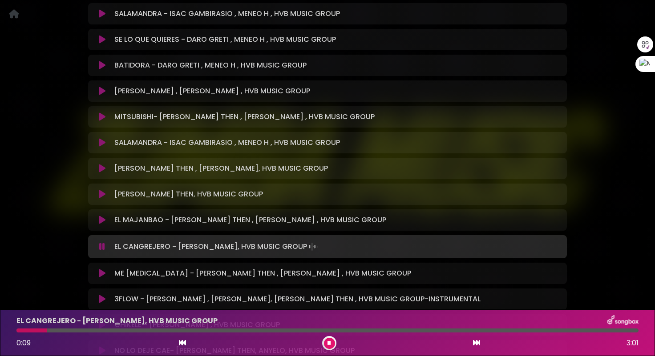
click at [47, 331] on div at bounding box center [327, 331] width 622 height 4
click at [90, 331] on div at bounding box center [327, 331] width 622 height 4
click at [102, 222] on icon at bounding box center [102, 220] width 7 height 9
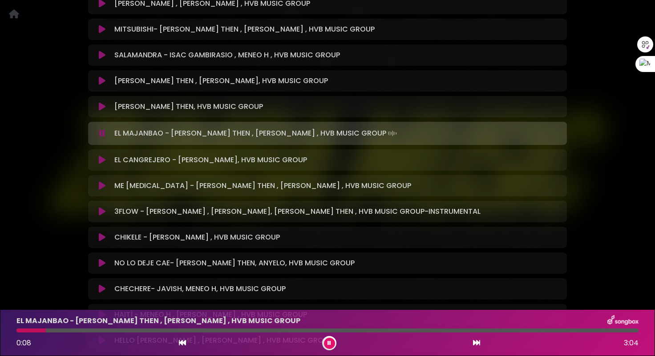
scroll to position [487, 0]
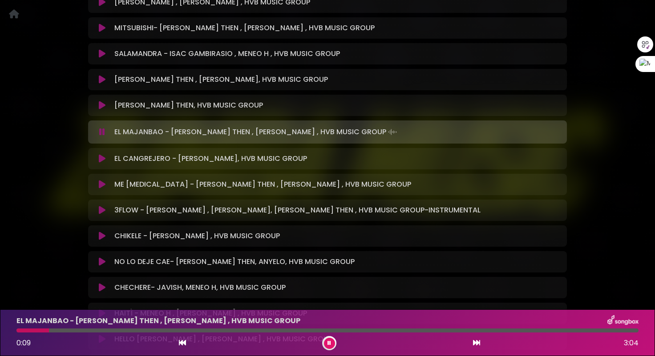
click at [101, 261] on icon at bounding box center [102, 262] width 7 height 9
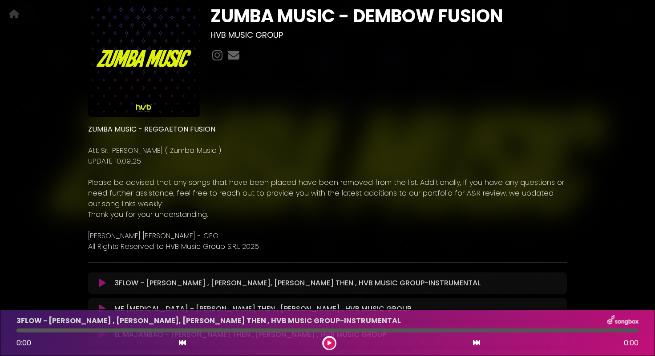
scroll to position [222, 0]
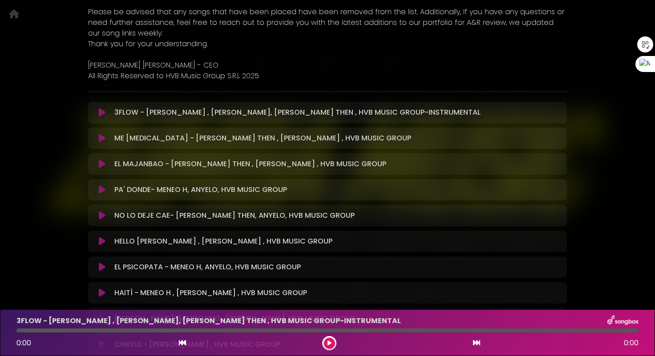
click at [103, 114] on icon at bounding box center [102, 112] width 7 height 9
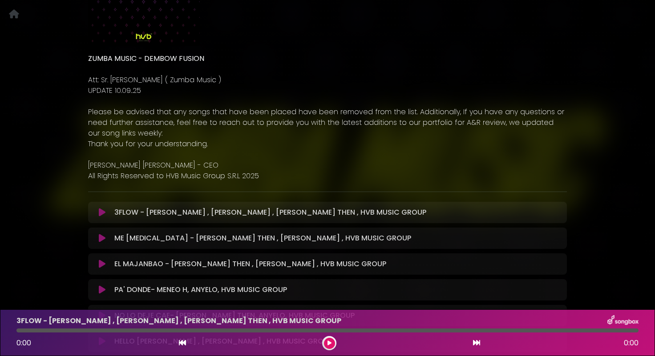
scroll to position [133, 0]
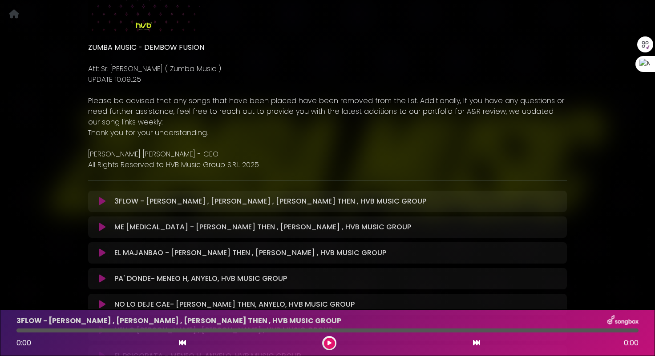
click at [98, 201] on button at bounding box center [101, 201] width 17 height 9
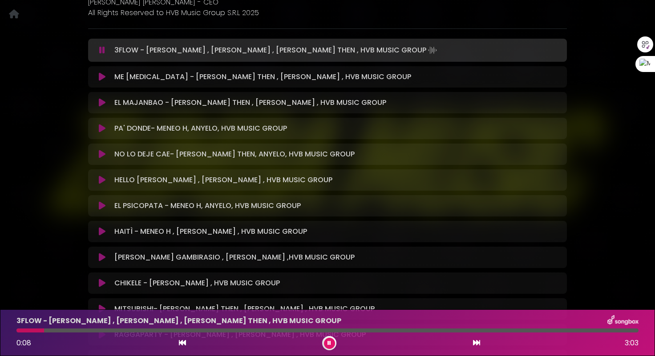
scroll to position [311, 0]
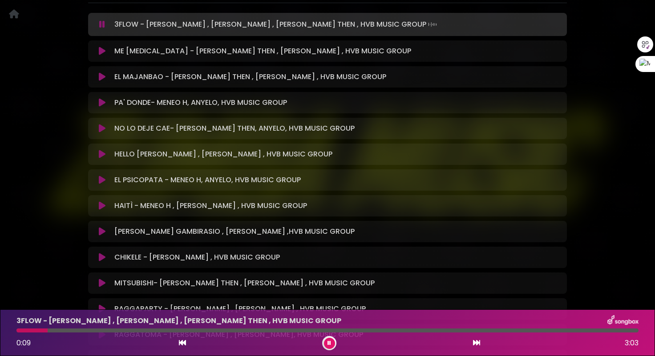
click at [103, 176] on icon at bounding box center [102, 180] width 7 height 9
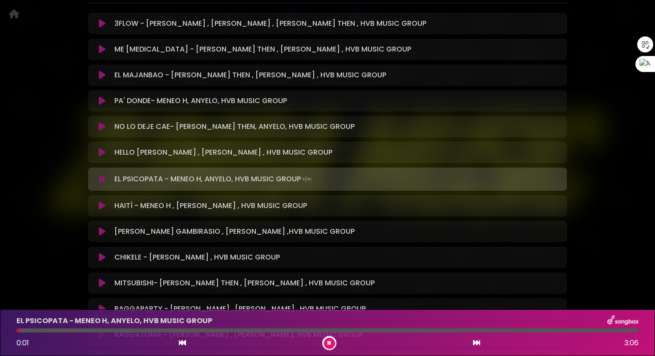
click at [46, 330] on div at bounding box center [327, 331] width 622 height 4
click at [77, 330] on div at bounding box center [327, 331] width 622 height 4
click at [104, 231] on icon at bounding box center [102, 231] width 7 height 9
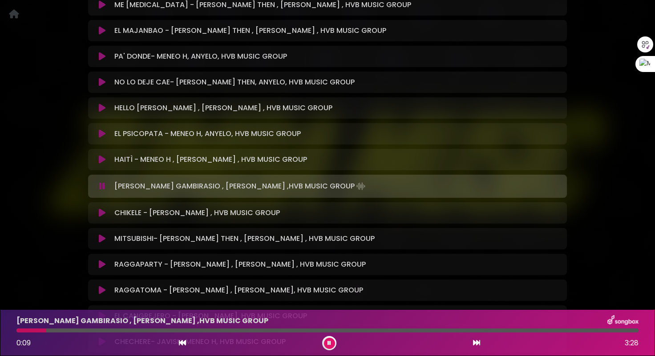
scroll to position [400, 0]
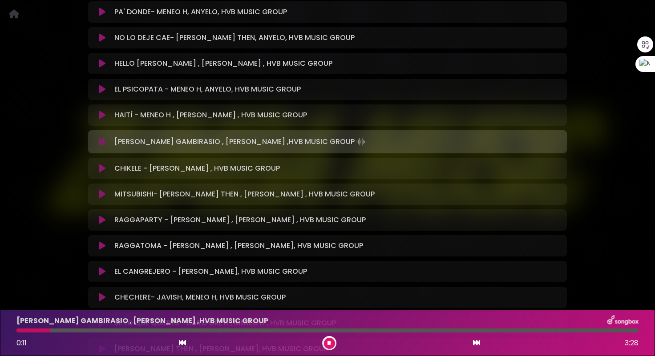
click at [101, 194] on icon at bounding box center [102, 194] width 7 height 9
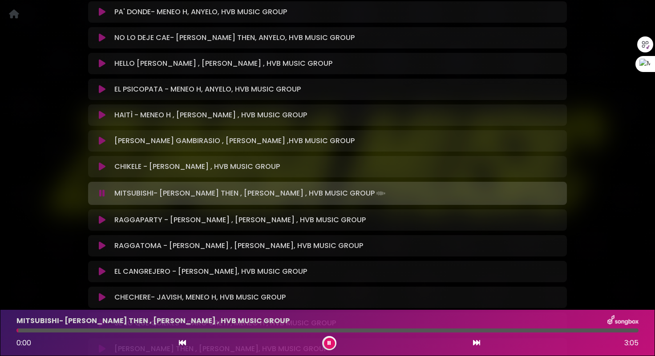
click at [48, 330] on div at bounding box center [327, 331] width 622 height 4
click at [81, 328] on div "MITSUBISHI- JEAN THEN , MENEO H , HVB MUSIC GROUP 0:11 3:05" at bounding box center [327, 332] width 633 height 35
click at [87, 330] on div at bounding box center [327, 331] width 622 height 4
click at [112, 330] on div at bounding box center [327, 331] width 622 height 4
click at [138, 330] on div at bounding box center [327, 331] width 622 height 4
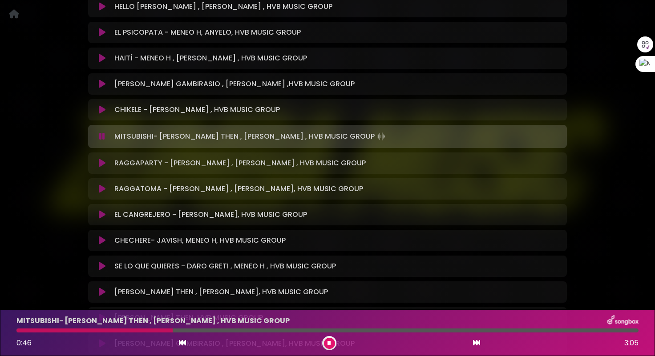
scroll to position [489, 0]
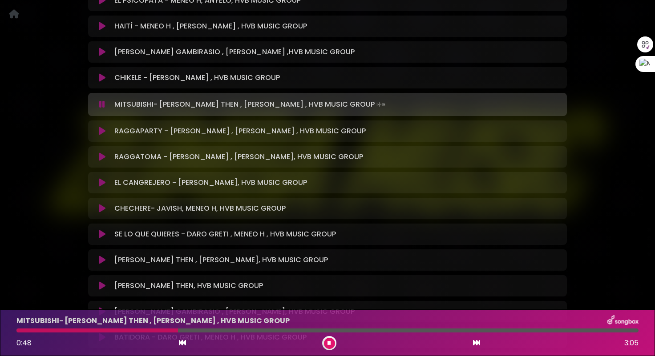
click at [101, 257] on icon at bounding box center [102, 260] width 7 height 9
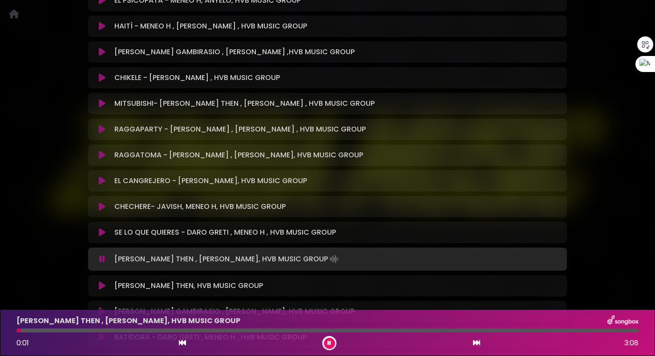
click at [54, 330] on div at bounding box center [327, 331] width 622 height 4
click at [87, 331] on div at bounding box center [327, 331] width 622 height 4
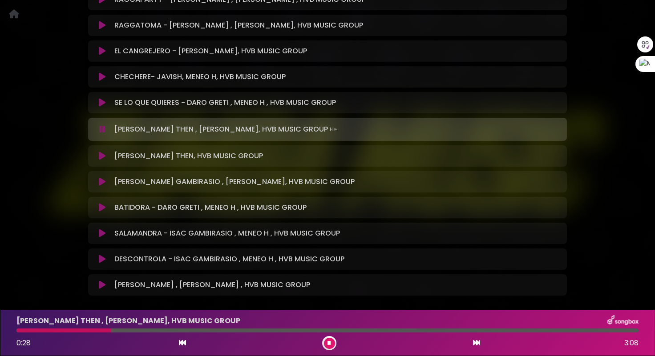
scroll to position [623, 0]
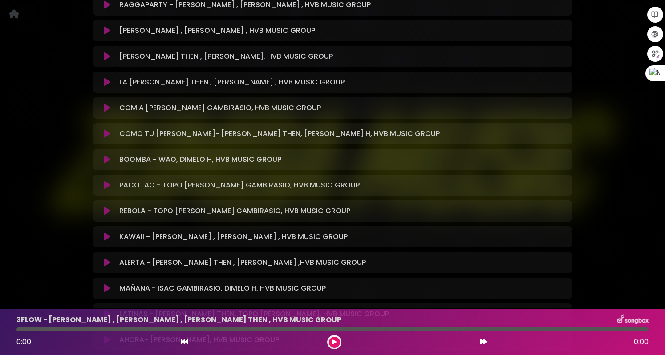
scroll to position [801, 0]
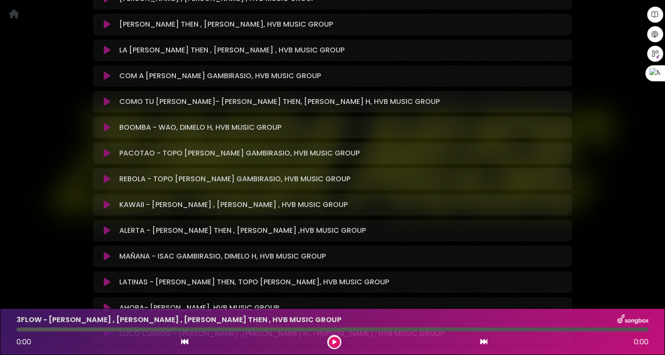
click at [104, 152] on icon at bounding box center [107, 153] width 7 height 9
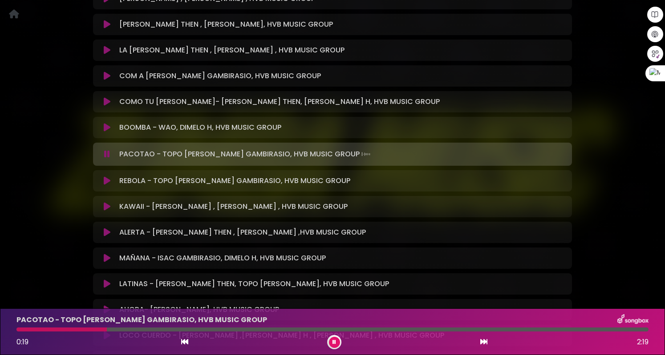
click at [104, 178] on icon at bounding box center [107, 181] width 7 height 9
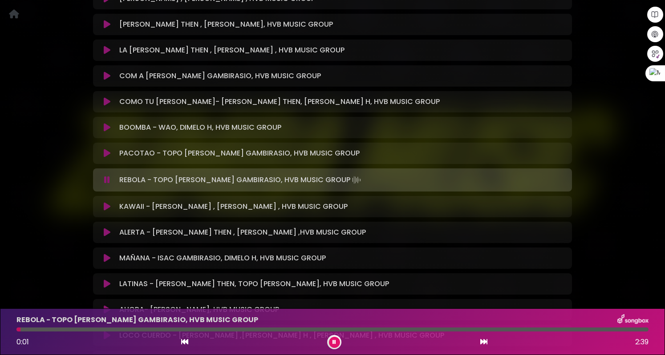
click at [64, 331] on div at bounding box center [332, 330] width 632 height 4
click at [108, 208] on icon at bounding box center [107, 206] width 7 height 9
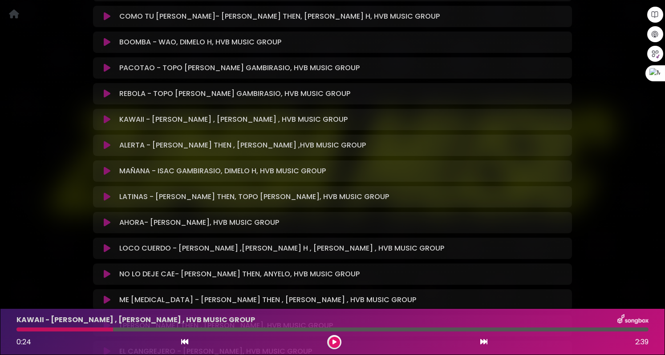
scroll to position [890, 0]
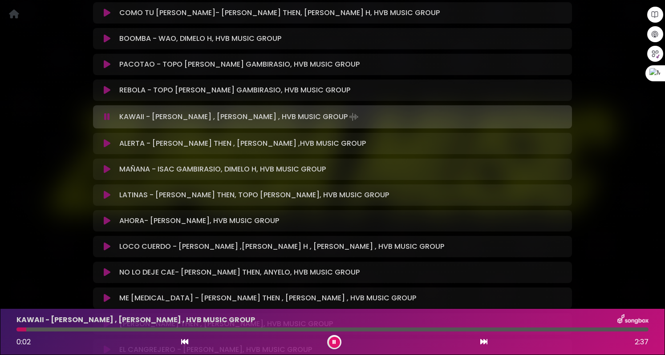
click at [73, 330] on div at bounding box center [332, 330] width 632 height 4
click at [107, 142] on icon at bounding box center [107, 143] width 7 height 9
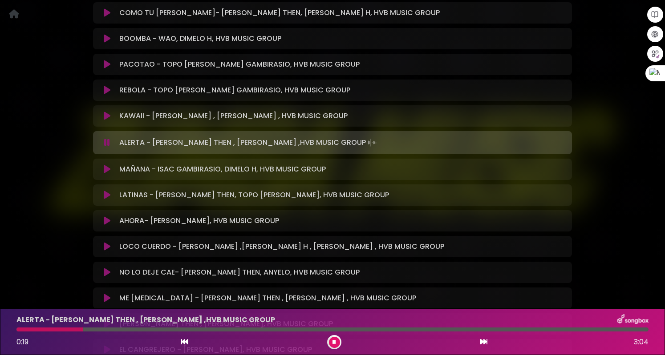
click at [83, 330] on div at bounding box center [332, 330] width 632 height 4
click at [113, 331] on div at bounding box center [332, 330] width 632 height 4
click at [171, 330] on div at bounding box center [332, 330] width 632 height 4
click at [204, 329] on div at bounding box center [332, 330] width 632 height 4
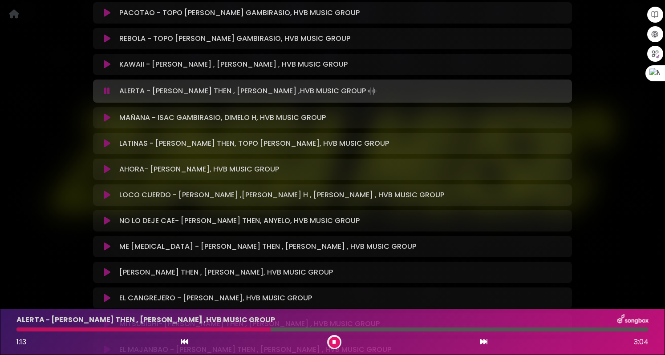
scroll to position [916, 0]
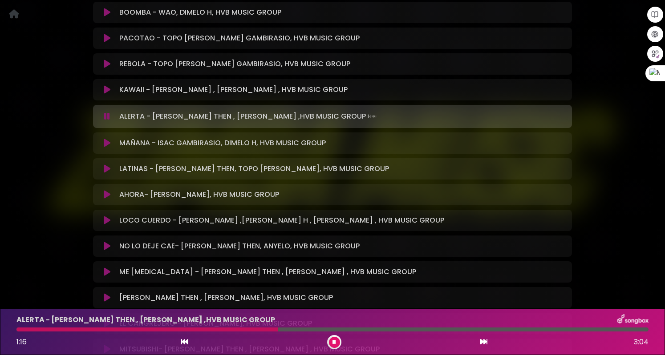
click at [104, 169] on icon at bounding box center [107, 169] width 7 height 9
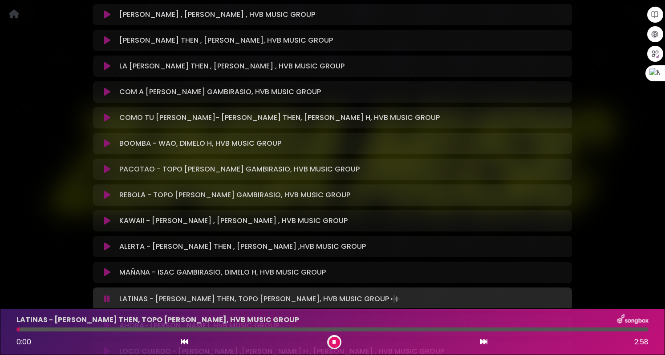
scroll to position [782, 0]
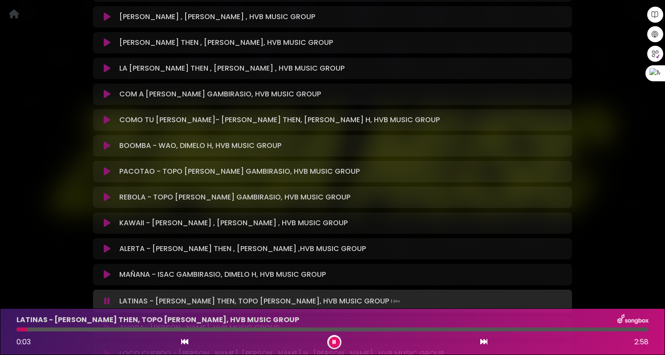
click at [75, 330] on div at bounding box center [332, 330] width 632 height 4
click at [108, 145] on icon at bounding box center [107, 145] width 7 height 9
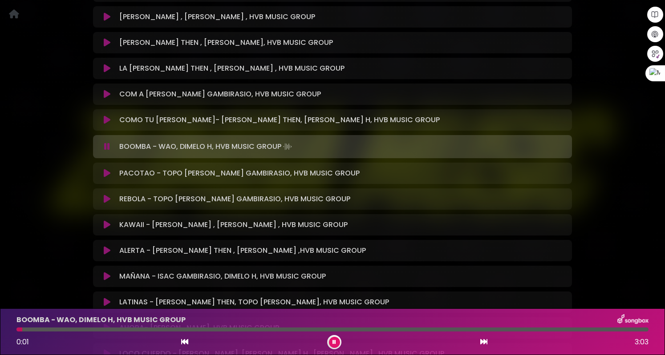
click at [51, 329] on div at bounding box center [332, 330] width 632 height 4
click at [85, 330] on div at bounding box center [332, 330] width 632 height 4
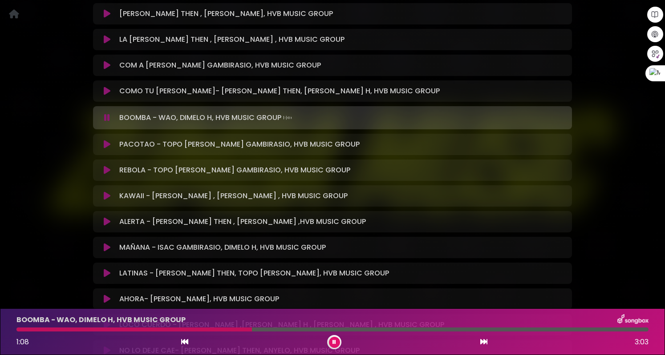
scroll to position [960, 0]
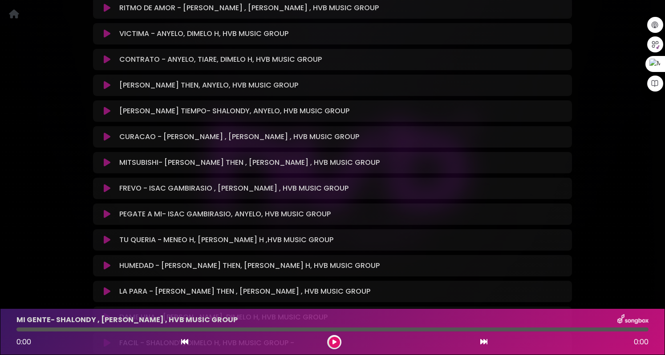
scroll to position [2002, 0]
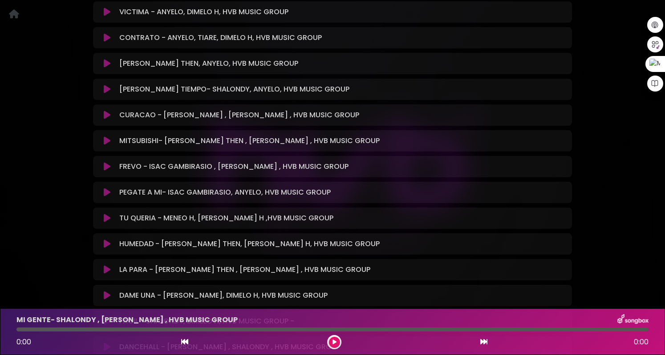
click at [107, 214] on icon at bounding box center [107, 218] width 7 height 9
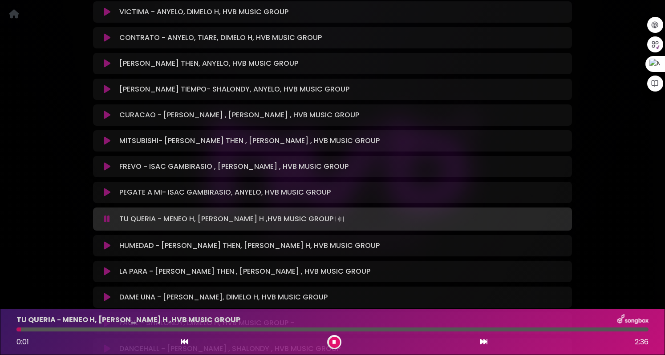
click at [52, 329] on div at bounding box center [332, 330] width 632 height 4
click at [103, 330] on div at bounding box center [332, 330] width 632 height 4
click at [135, 330] on div at bounding box center [332, 330] width 632 height 4
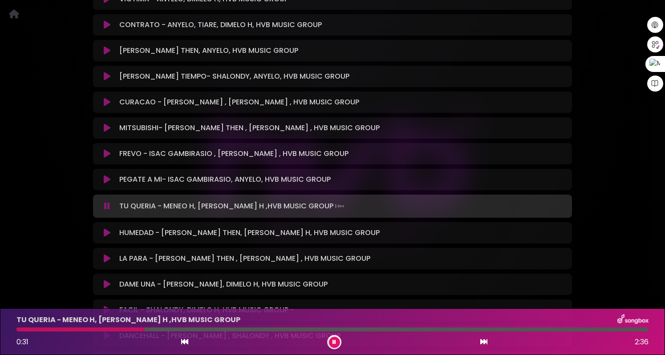
scroll to position [2091, 0]
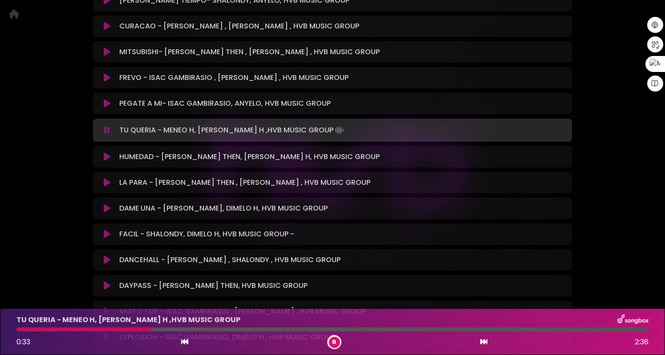
click at [106, 230] on icon at bounding box center [107, 234] width 7 height 9
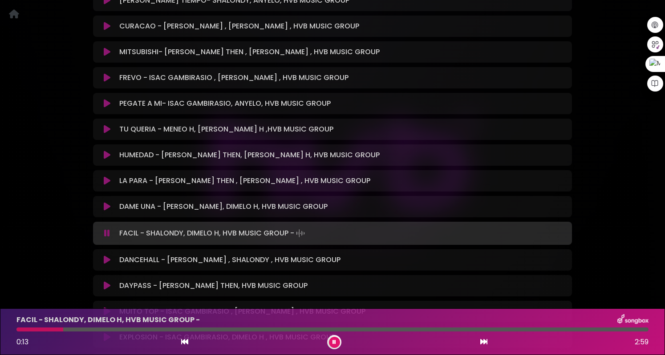
click at [63, 329] on div at bounding box center [332, 330] width 632 height 4
drag, startPoint x: 87, startPoint y: 330, endPoint x: 95, endPoint y: 329, distance: 8.1
click at [88, 330] on div at bounding box center [332, 330] width 632 height 4
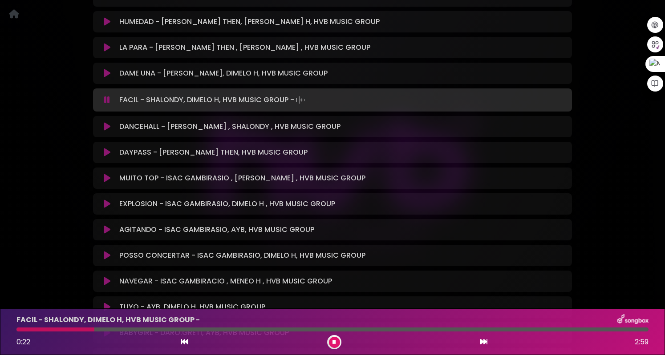
click at [107, 200] on icon at bounding box center [107, 204] width 7 height 9
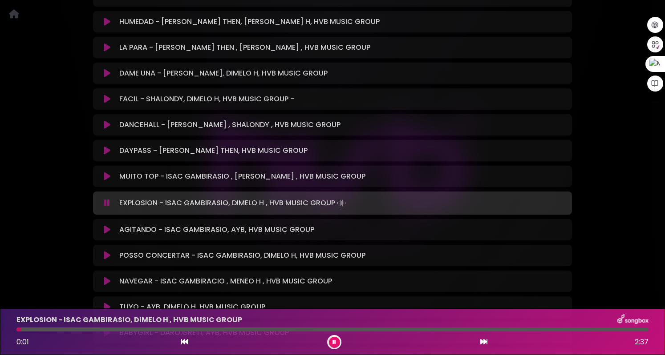
click at [60, 331] on div at bounding box center [332, 330] width 632 height 4
click at [85, 330] on div at bounding box center [332, 330] width 632 height 4
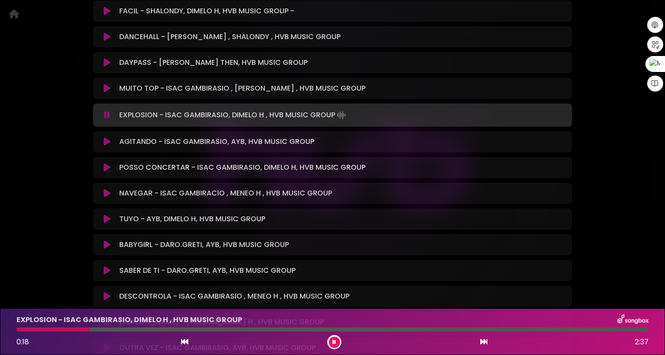
scroll to position [2313, 0]
click at [110, 162] on button at bounding box center [106, 166] width 17 height 9
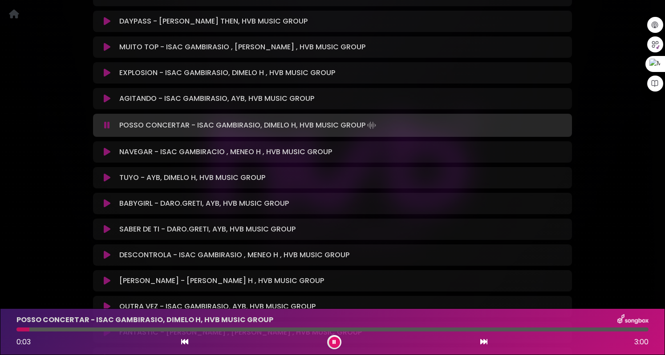
scroll to position [2402, 0]
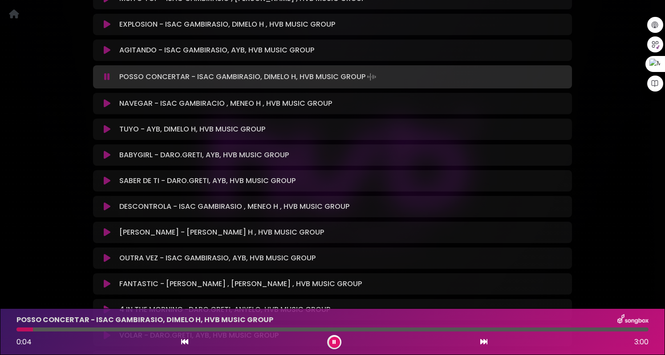
click at [103, 202] on button at bounding box center [106, 206] width 17 height 9
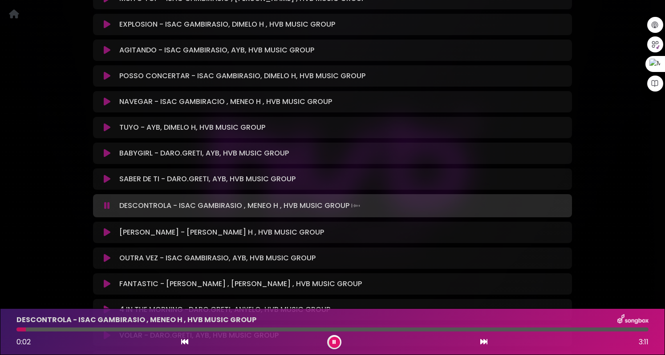
click at [53, 333] on div "DESCONTROLA - ISAC GAMBIRASIO , MENEO H , HVB MUSIC GROUP 0:02 3:11" at bounding box center [332, 331] width 642 height 35
click at [64, 331] on div at bounding box center [332, 330] width 632 height 4
click at [96, 330] on div at bounding box center [332, 330] width 632 height 4
click at [106, 228] on icon at bounding box center [107, 232] width 7 height 9
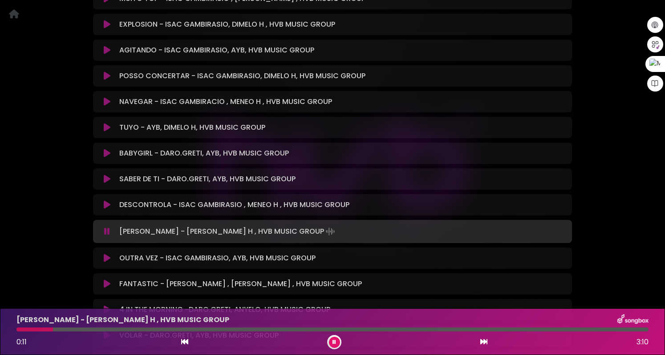
click at [107, 254] on icon at bounding box center [107, 258] width 7 height 9
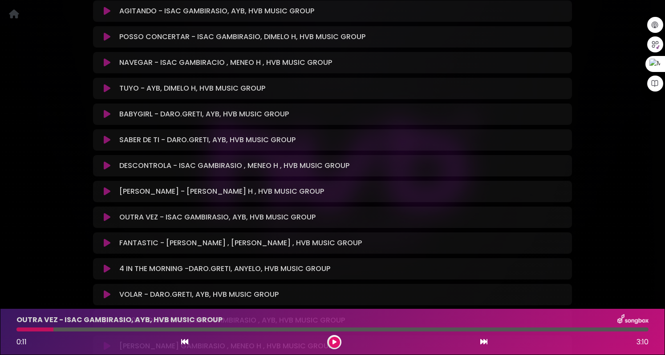
scroll to position [2446, 0]
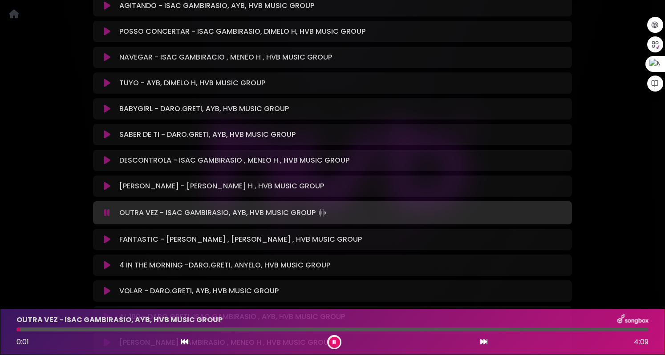
click at [110, 235] on button at bounding box center [106, 239] width 17 height 9
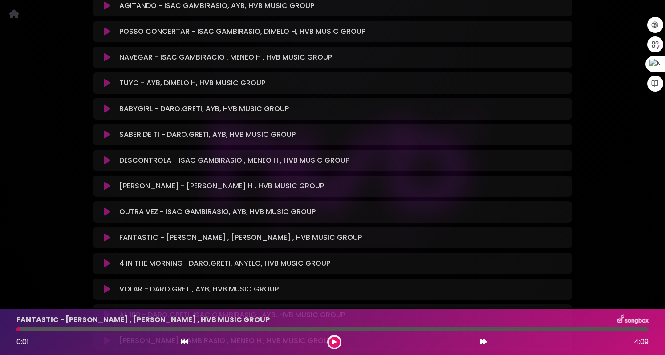
click at [109, 234] on icon at bounding box center [107, 238] width 7 height 9
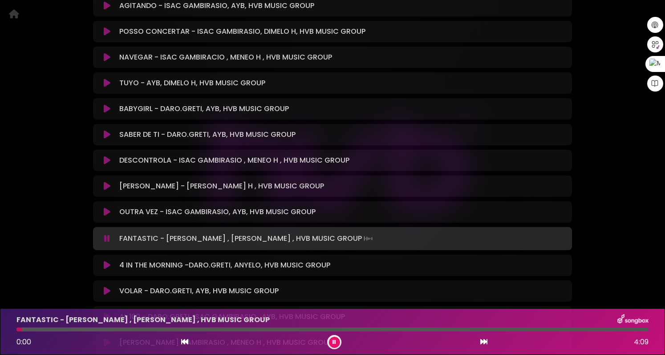
click at [109, 261] on icon at bounding box center [107, 265] width 7 height 9
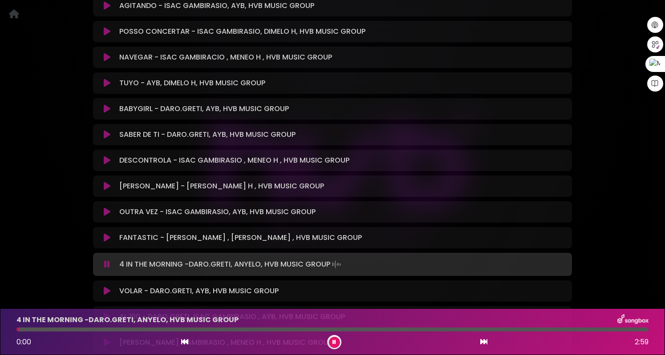
scroll to position [2535, 0]
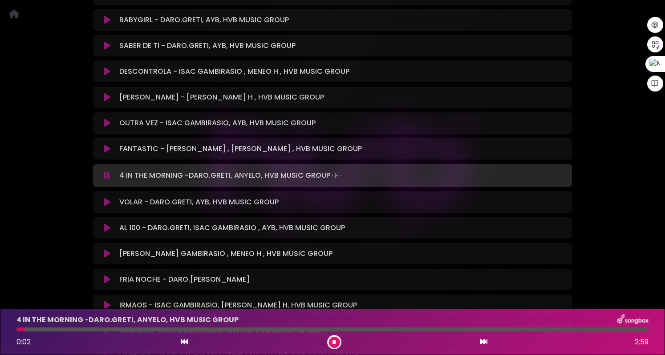
click at [109, 198] on icon at bounding box center [107, 202] width 7 height 9
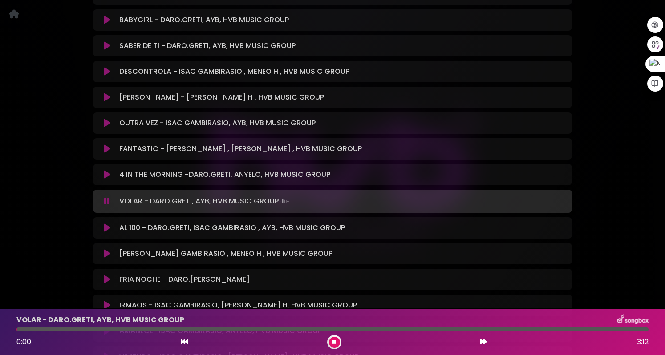
click at [107, 224] on icon at bounding box center [107, 228] width 7 height 9
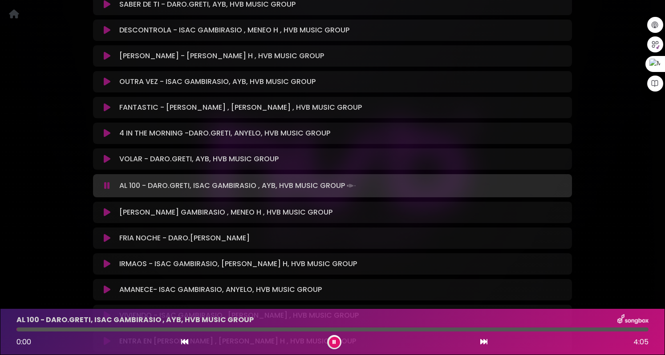
scroll to position [2624, 0]
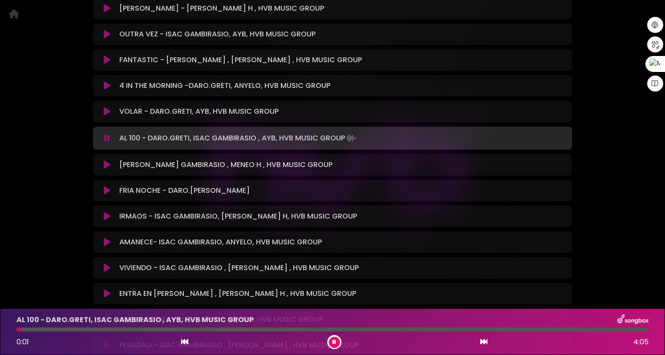
click at [108, 161] on icon at bounding box center [107, 165] width 7 height 9
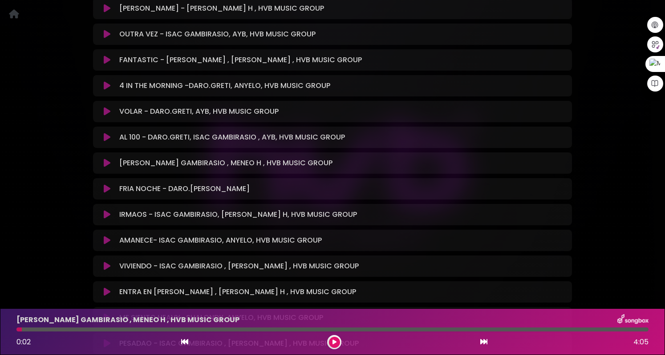
click at [108, 159] on icon at bounding box center [107, 163] width 7 height 9
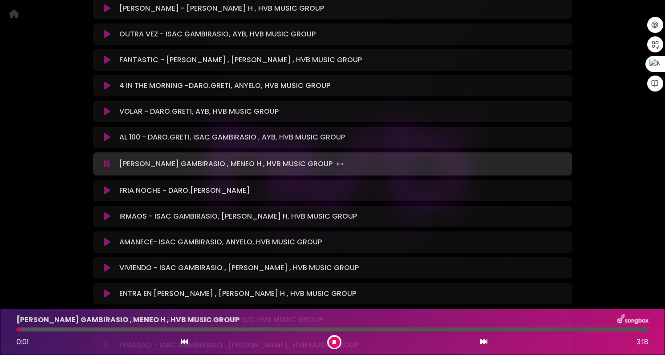
click at [54, 333] on div "LUZ - ISAC GAMBIRASIO , MENEO H , HVB MUSIC GROUP 0:01 3:18" at bounding box center [332, 331] width 642 height 35
click at [53, 328] on div at bounding box center [332, 330] width 632 height 4
click at [79, 330] on div at bounding box center [332, 330] width 632 height 4
click at [106, 186] on icon at bounding box center [107, 190] width 7 height 9
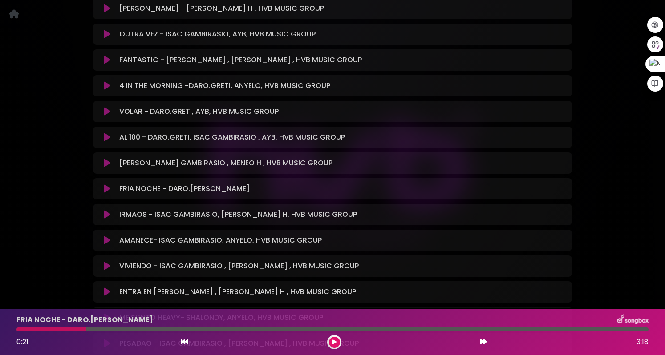
click at [107, 210] on icon at bounding box center [107, 214] width 7 height 9
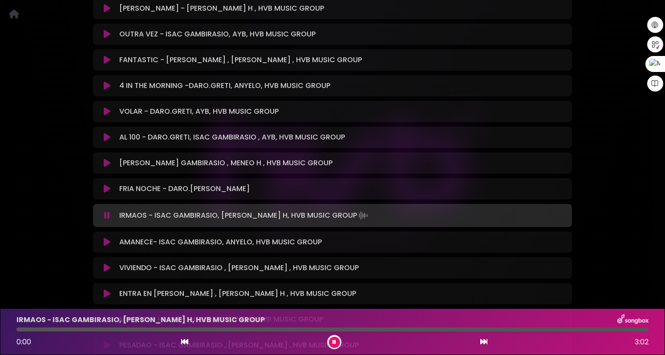
click at [72, 329] on div at bounding box center [332, 330] width 632 height 4
click at [104, 330] on div at bounding box center [332, 330] width 632 height 4
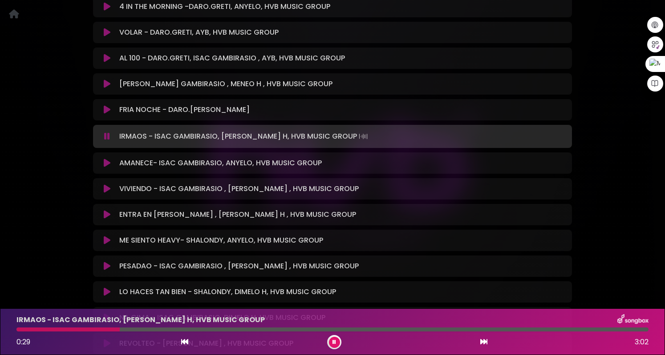
scroll to position [2713, 0]
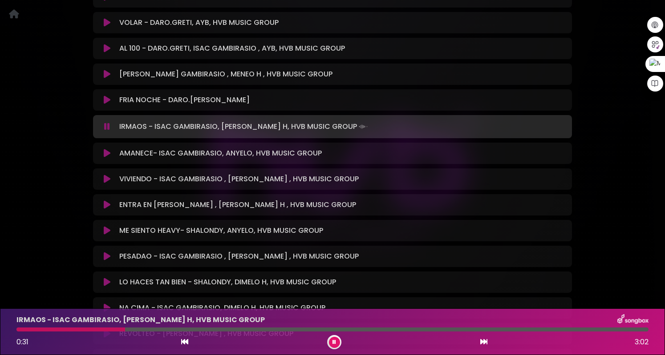
click at [106, 226] on icon at bounding box center [107, 230] width 7 height 9
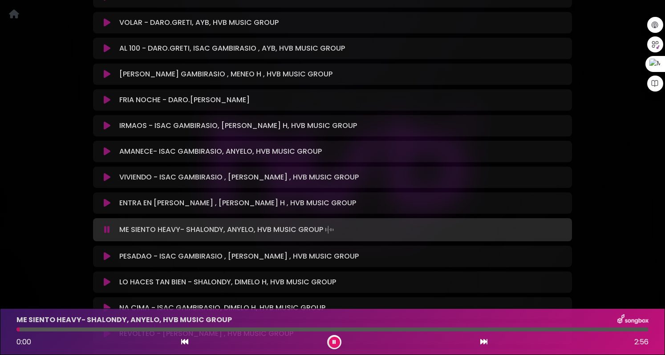
click at [77, 330] on div at bounding box center [332, 330] width 632 height 4
click at [111, 329] on div at bounding box center [332, 330] width 632 height 4
click at [102, 199] on button at bounding box center [106, 203] width 17 height 9
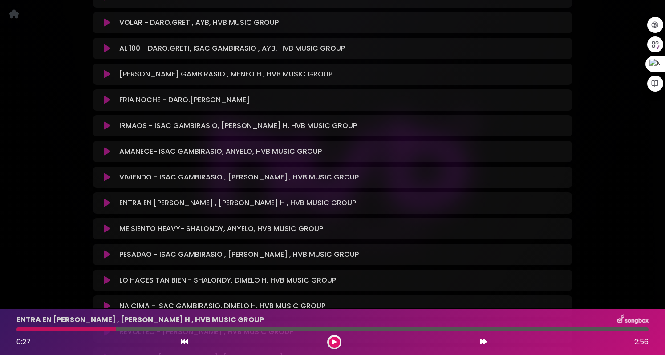
click at [108, 199] on icon at bounding box center [107, 203] width 7 height 9
click at [108, 198] on div "ENTRA EN LA NOTA -DARO GRETY , MENEO H , HVB MUSIC GROUP Loading Track..." at bounding box center [332, 203] width 468 height 11
click at [107, 199] on icon at bounding box center [107, 203] width 7 height 9
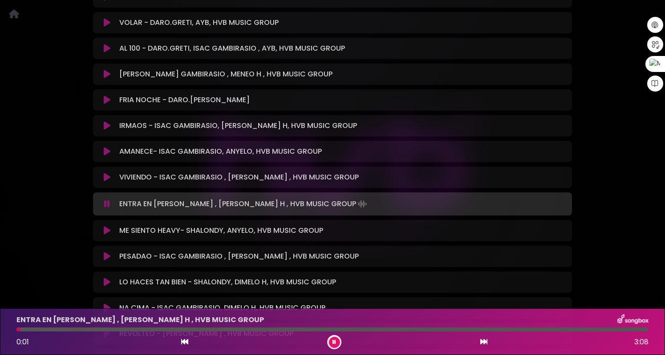
click at [69, 329] on div at bounding box center [332, 330] width 632 height 4
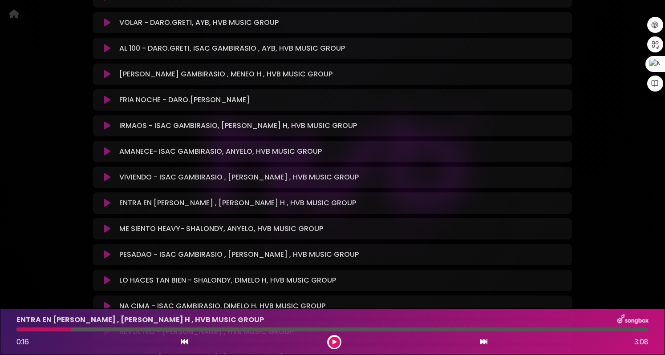
click at [103, 331] on div at bounding box center [332, 330] width 632 height 4
click at [114, 330] on div at bounding box center [332, 330] width 632 height 4
click at [108, 199] on icon at bounding box center [107, 203] width 7 height 9
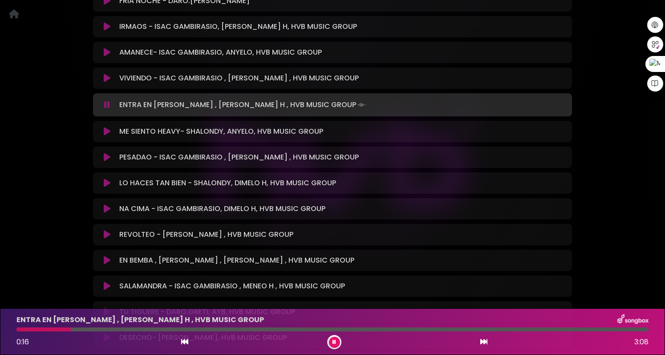
scroll to position [2847, 0]
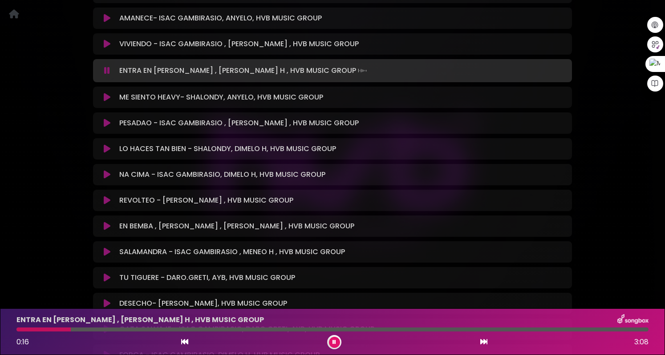
click at [105, 222] on icon at bounding box center [107, 226] width 7 height 9
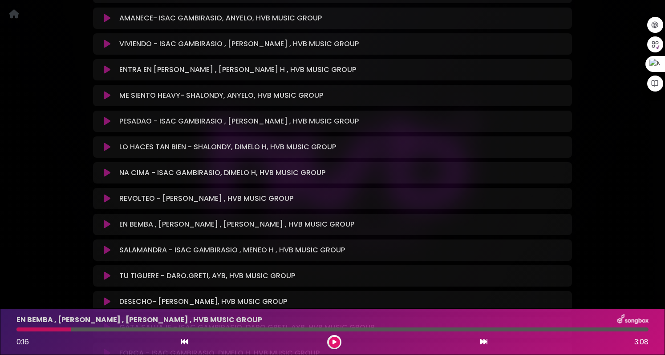
click at [105, 220] on icon at bounding box center [107, 224] width 7 height 9
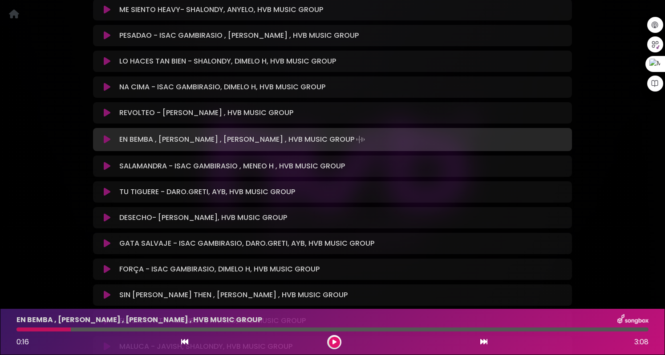
scroll to position [2891, 0]
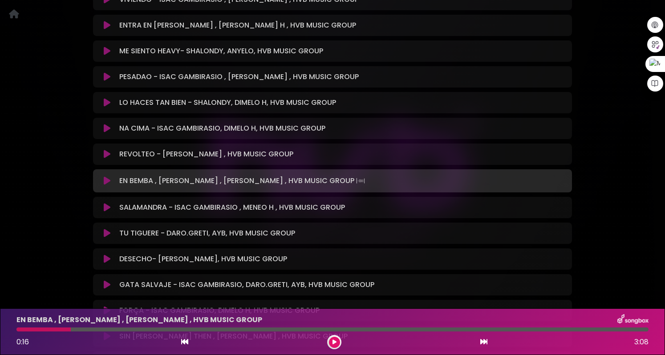
click at [107, 203] on icon at bounding box center [107, 207] width 7 height 9
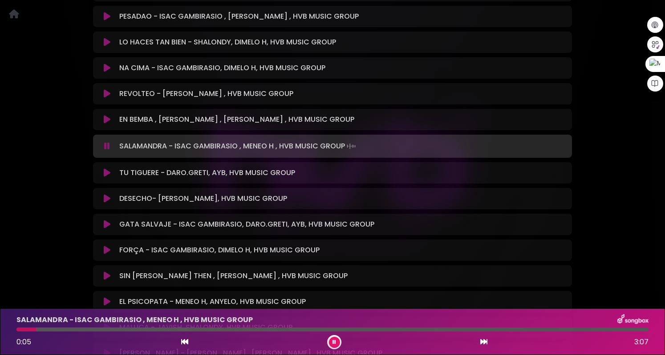
scroll to position [2980, 0]
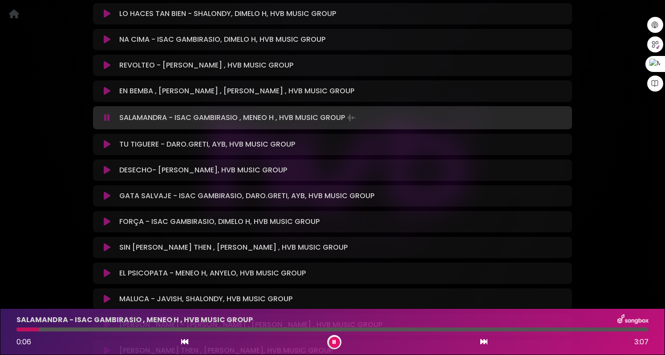
click at [104, 192] on icon at bounding box center [107, 196] width 7 height 9
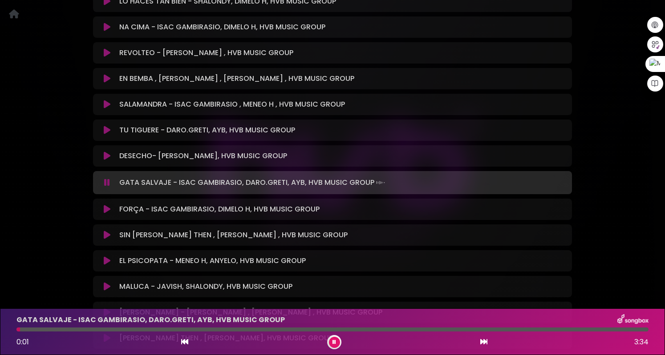
scroll to position [3025, 0]
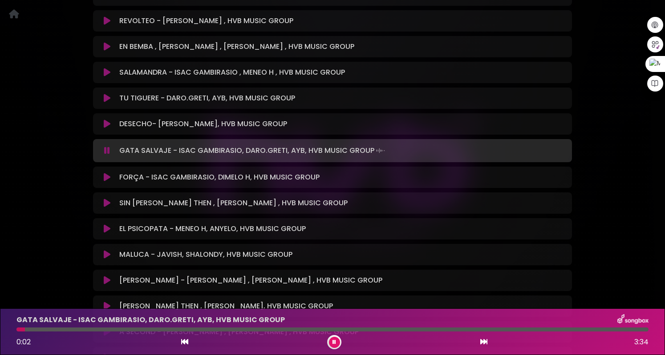
click at [109, 250] on icon at bounding box center [107, 254] width 7 height 9
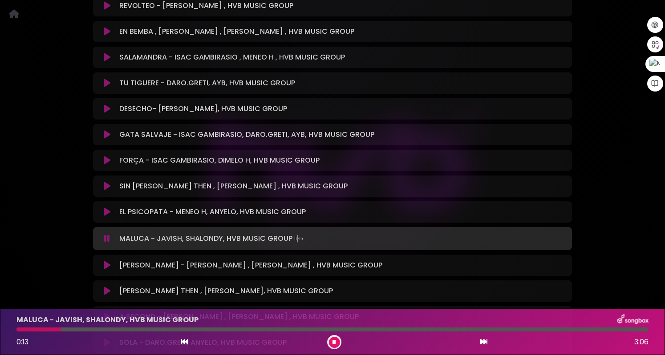
scroll to position [3114, 0]
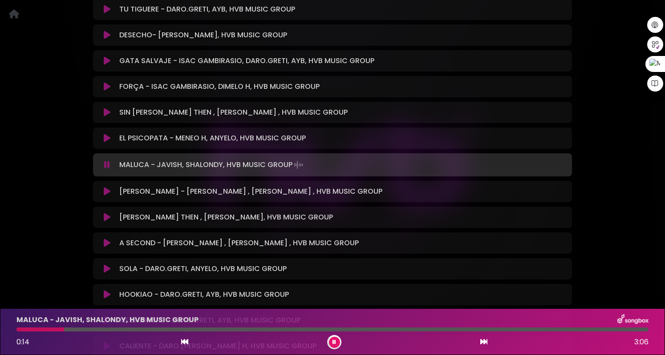
click at [107, 187] on icon at bounding box center [107, 191] width 7 height 9
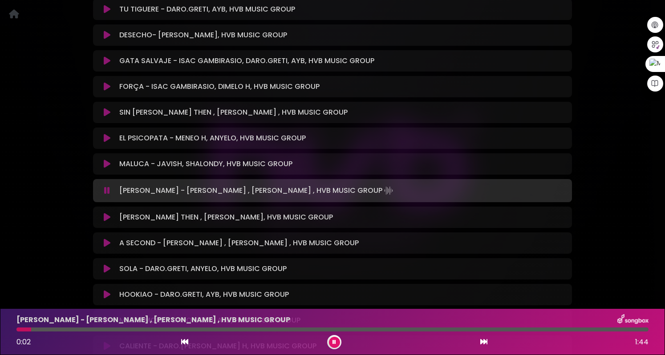
click at [55, 330] on div at bounding box center [332, 330] width 632 height 4
click at [74, 328] on div at bounding box center [332, 330] width 632 height 4
click at [95, 330] on div at bounding box center [332, 330] width 632 height 4
click at [123, 329] on div at bounding box center [332, 330] width 632 height 4
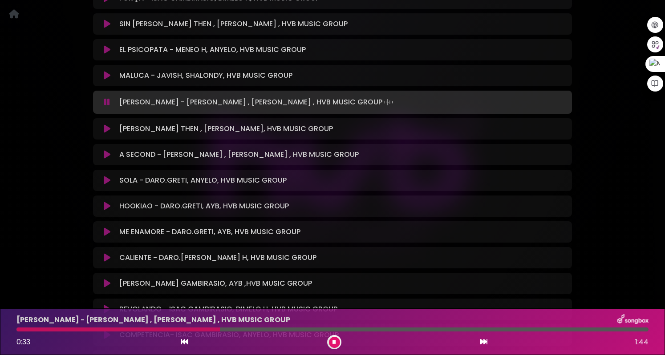
scroll to position [3203, 0]
click at [109, 201] on icon at bounding box center [107, 205] width 7 height 9
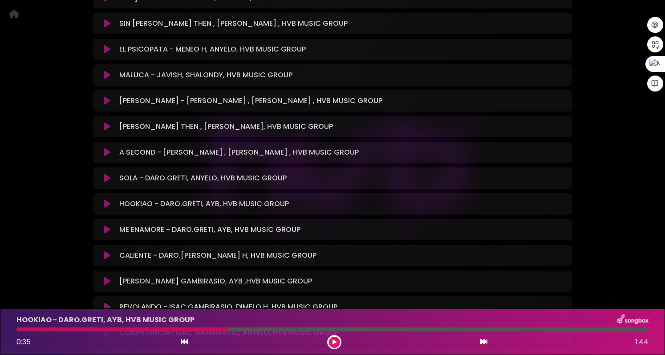
click at [105, 200] on icon at bounding box center [107, 204] width 7 height 9
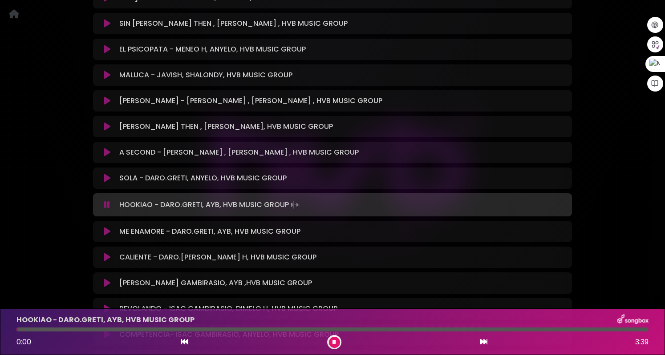
click at [105, 227] on icon at bounding box center [107, 231] width 7 height 9
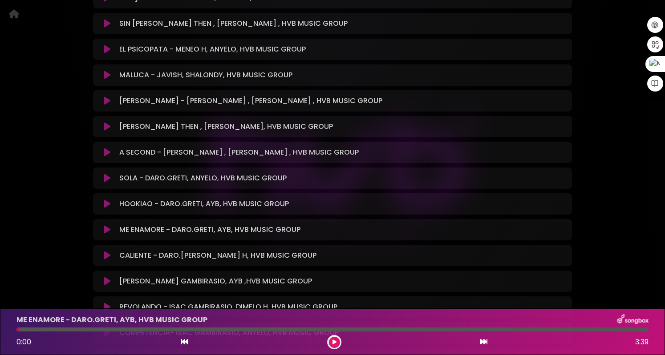
click at [106, 251] on icon at bounding box center [107, 255] width 7 height 9
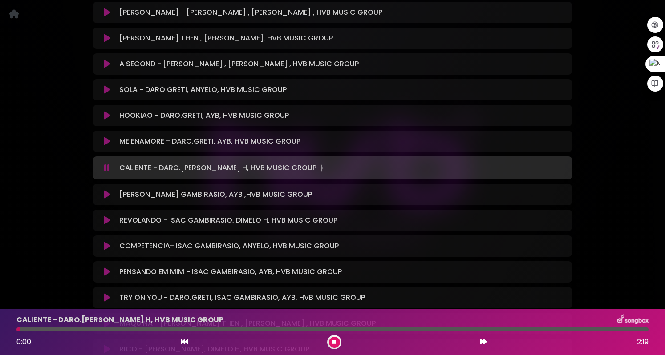
scroll to position [3292, 0]
click at [104, 216] on icon at bounding box center [107, 220] width 7 height 9
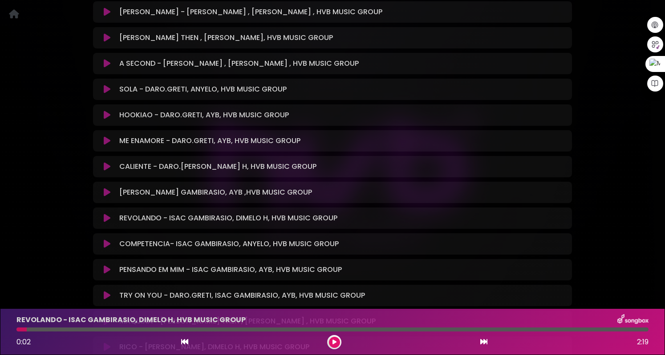
click at [107, 214] on icon at bounding box center [107, 218] width 7 height 9
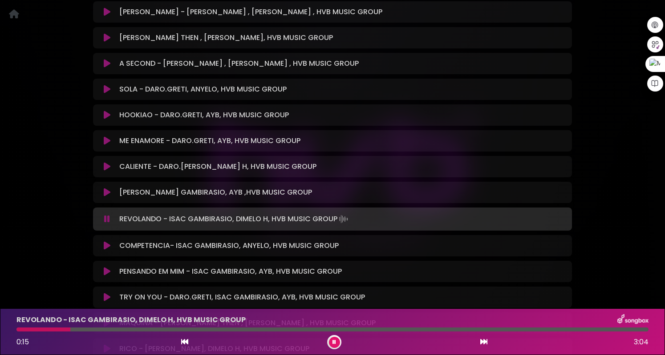
click at [108, 242] on icon at bounding box center [107, 246] width 7 height 9
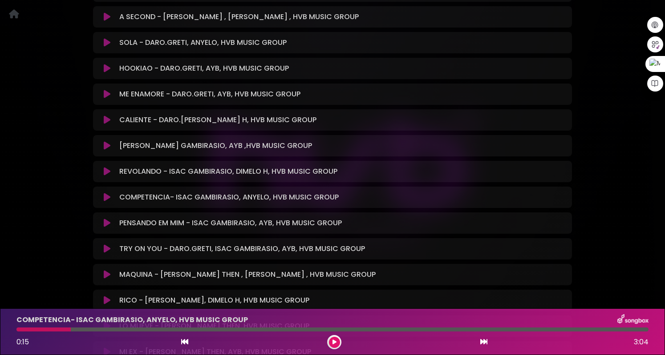
scroll to position [3380, 0]
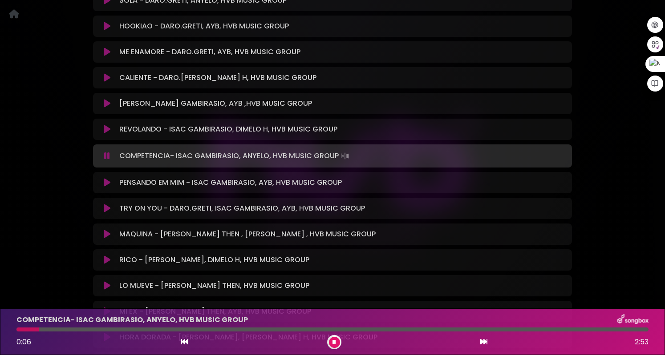
click at [67, 331] on div at bounding box center [332, 330] width 632 height 4
click at [100, 330] on div at bounding box center [332, 330] width 632 height 4
click at [105, 204] on icon at bounding box center [107, 208] width 7 height 9
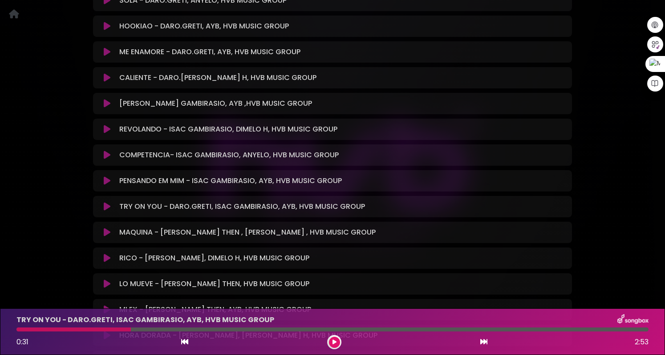
click at [108, 228] on icon at bounding box center [107, 232] width 7 height 9
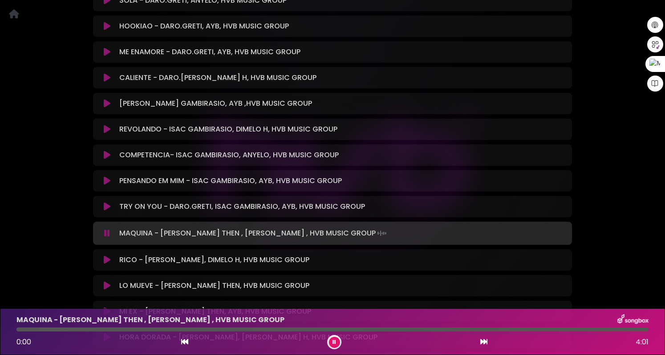
click at [108, 229] on icon at bounding box center [107, 233] width 6 height 9
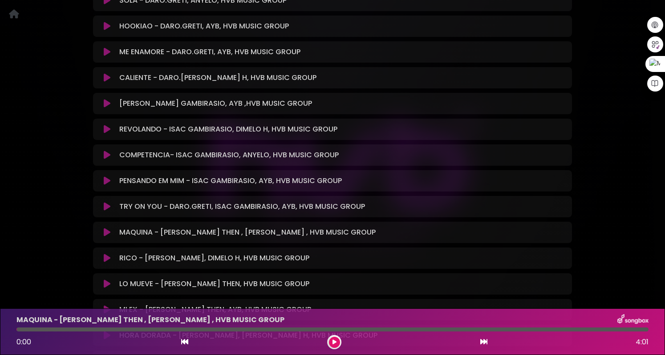
click at [108, 228] on icon at bounding box center [107, 232] width 7 height 9
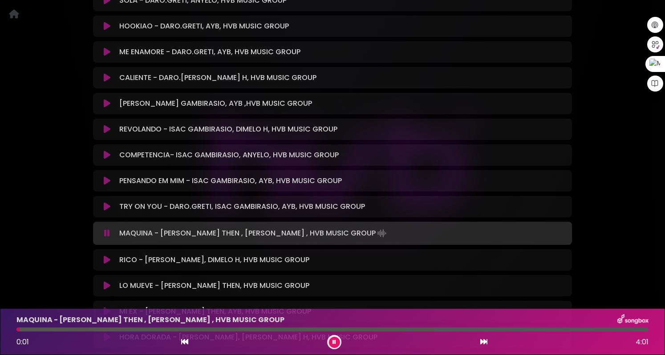
click at [88, 329] on div at bounding box center [332, 330] width 632 height 4
click at [82, 330] on div at bounding box center [332, 330] width 632 height 4
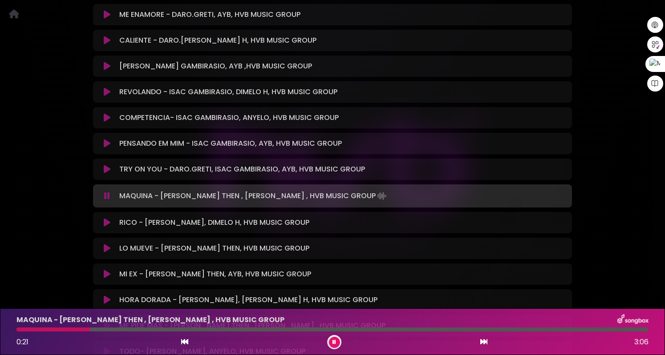
scroll to position [3425, 0]
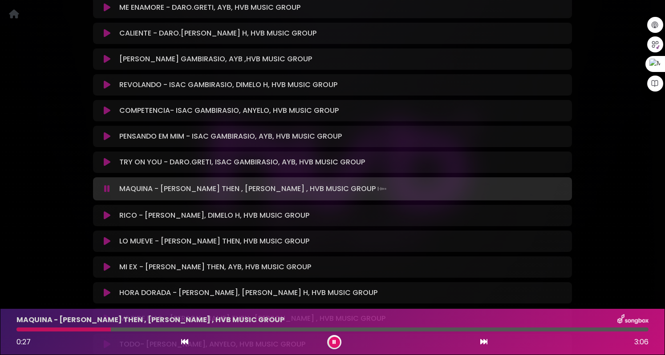
click at [109, 211] on button at bounding box center [106, 215] width 17 height 9
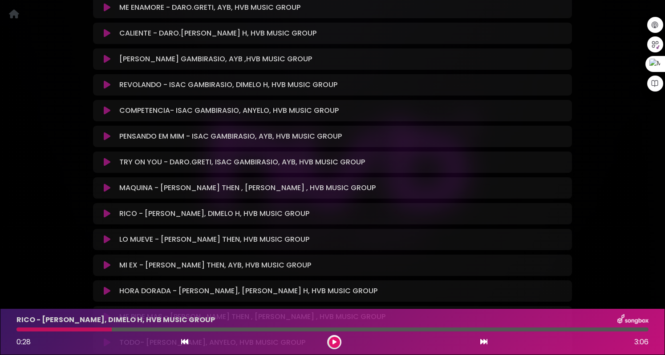
click at [106, 210] on icon at bounding box center [107, 214] width 7 height 9
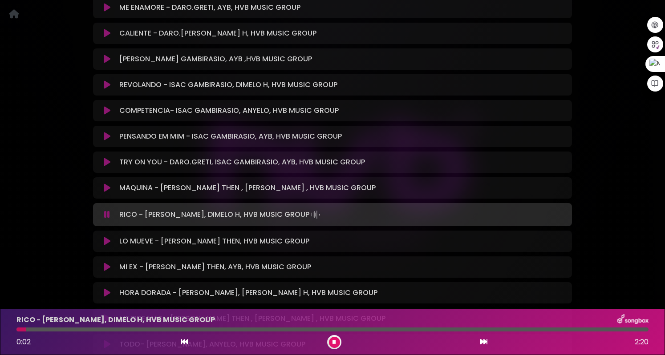
click at [79, 331] on div at bounding box center [332, 330] width 632 height 4
click at [106, 237] on icon at bounding box center [107, 241] width 7 height 9
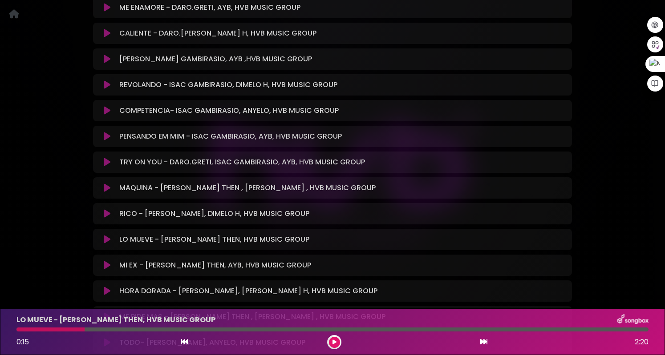
click at [105, 235] on icon at bounding box center [107, 239] width 7 height 9
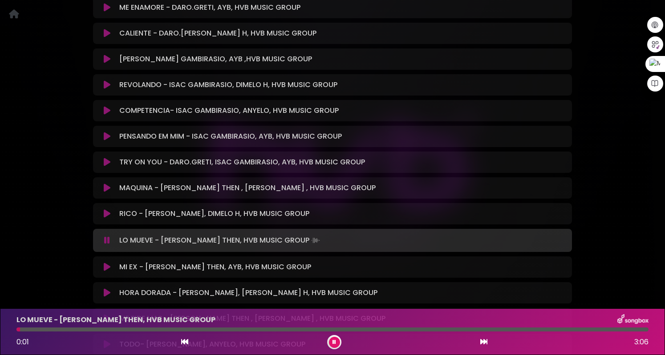
click at [81, 330] on div at bounding box center [332, 330] width 632 height 4
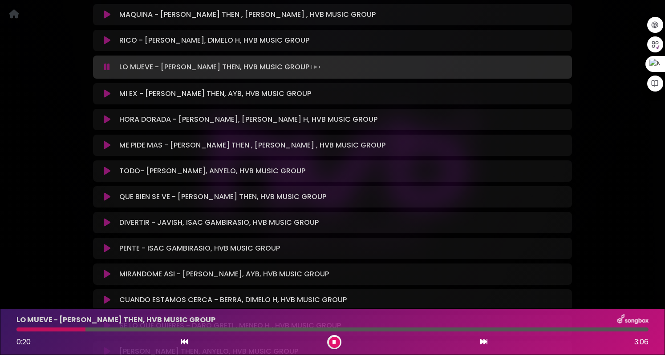
scroll to position [3603, 0]
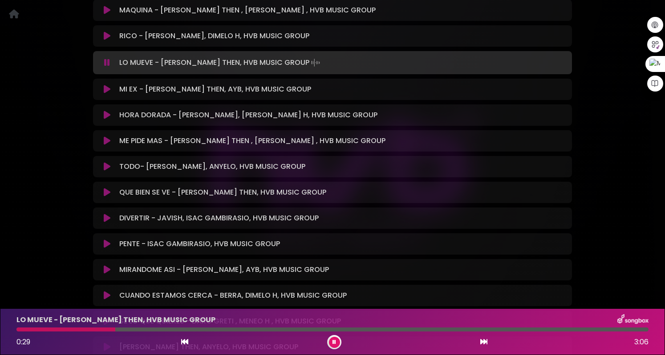
click at [101, 162] on button at bounding box center [106, 166] width 17 height 9
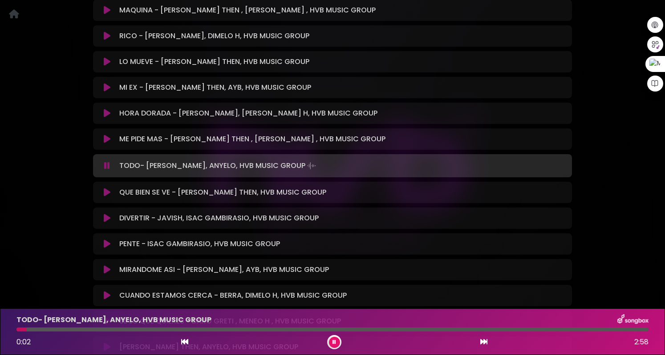
click at [111, 188] on button at bounding box center [106, 192] width 17 height 9
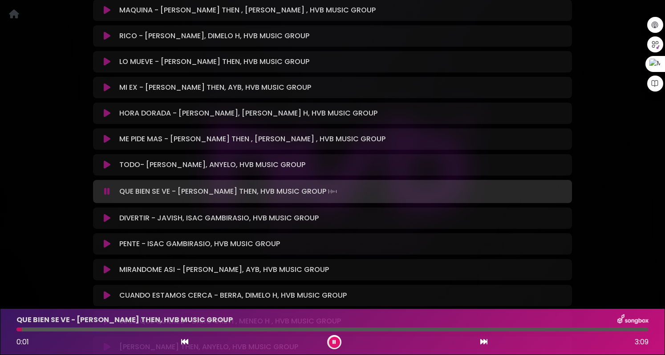
click at [59, 330] on div at bounding box center [332, 330] width 632 height 4
click at [83, 331] on div at bounding box center [332, 330] width 632 height 4
click at [110, 214] on button at bounding box center [106, 218] width 17 height 9
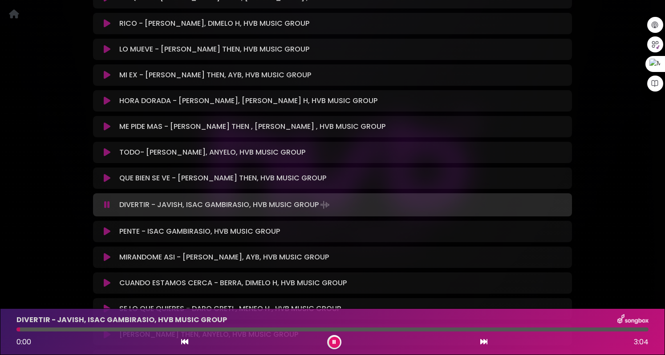
scroll to position [3647, 0]
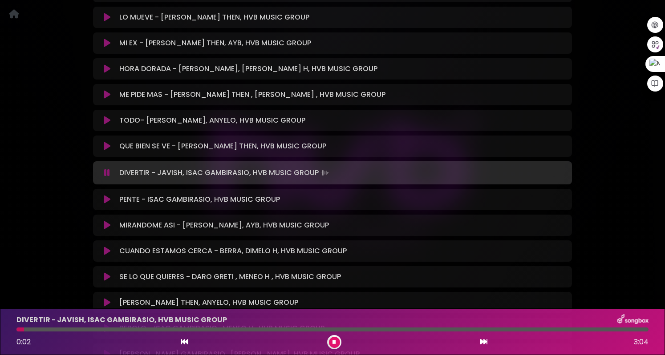
click at [108, 195] on icon at bounding box center [107, 199] width 7 height 9
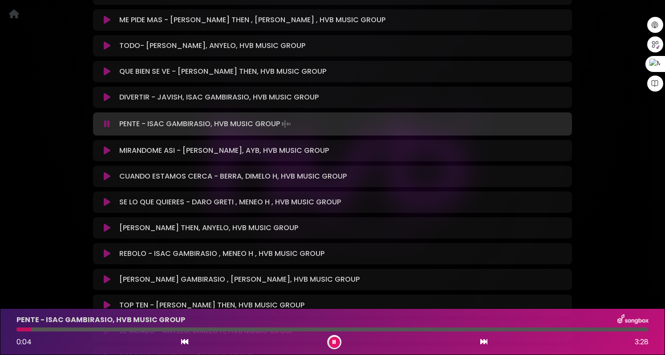
scroll to position [3736, 0]
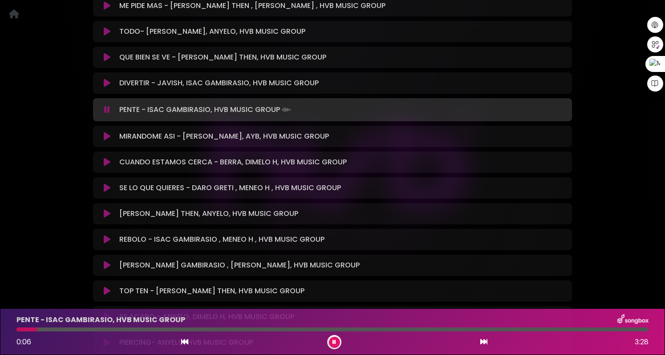
click at [77, 330] on div at bounding box center [332, 330] width 632 height 4
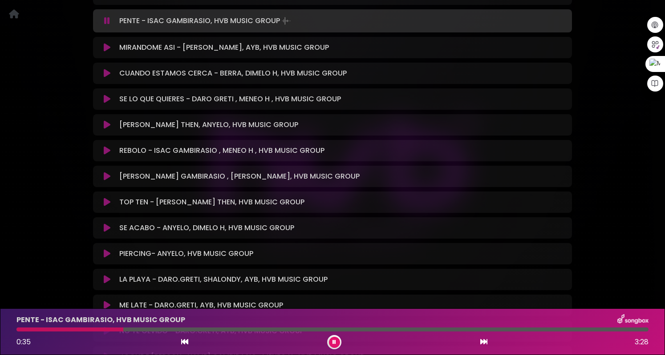
scroll to position [3781, 0]
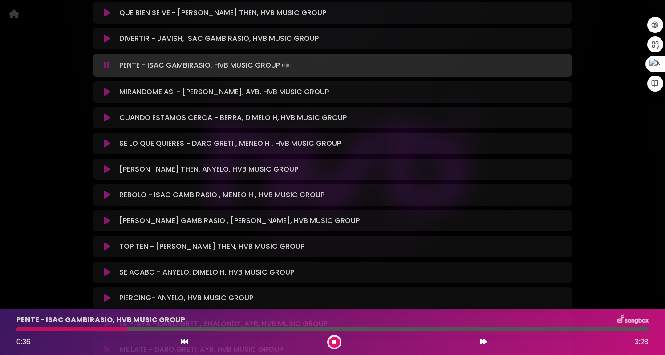
click at [106, 191] on icon at bounding box center [107, 195] width 7 height 9
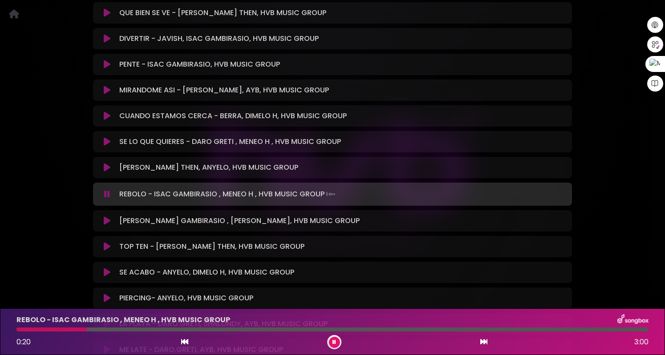
click at [109, 217] on icon at bounding box center [107, 221] width 7 height 9
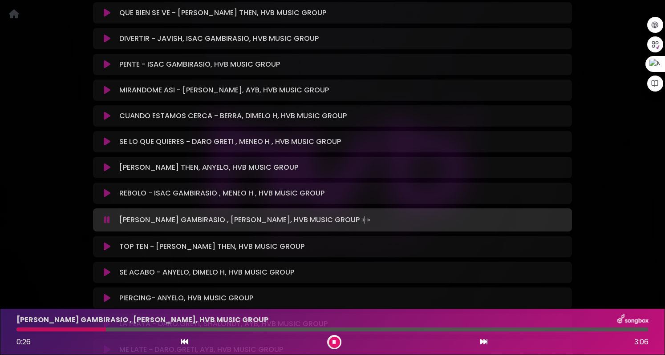
drag, startPoint x: 105, startPoint y: 329, endPoint x: 109, endPoint y: 330, distance: 4.8
click at [106, 329] on div at bounding box center [332, 330] width 632 height 4
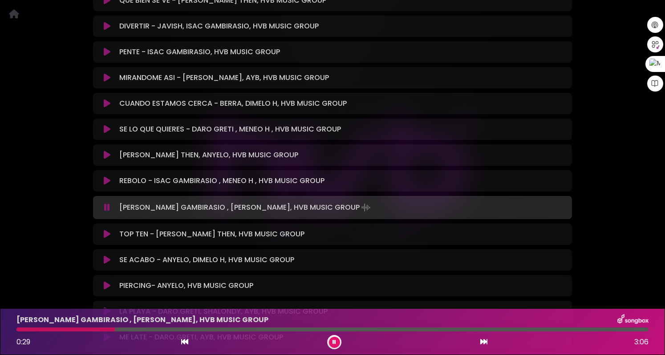
scroll to position [3825, 0]
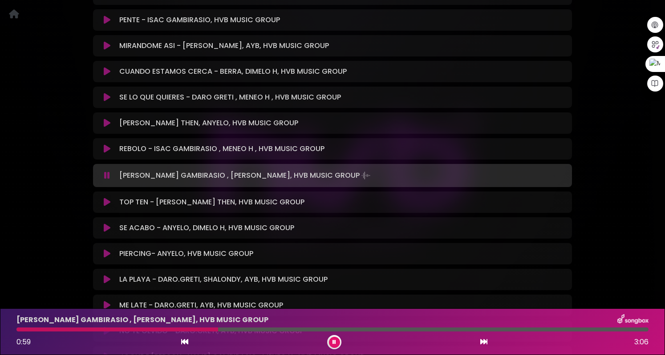
click at [108, 275] on icon at bounding box center [107, 279] width 7 height 9
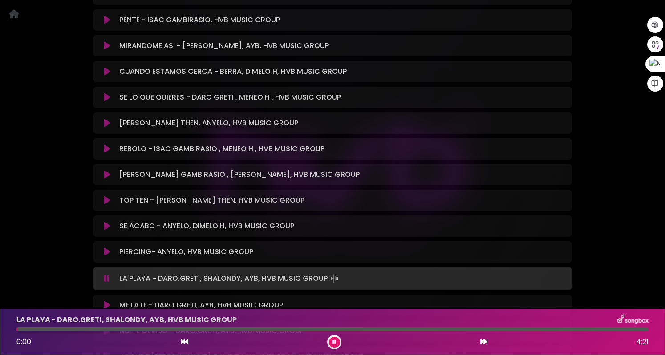
click at [107, 248] on icon at bounding box center [107, 252] width 7 height 9
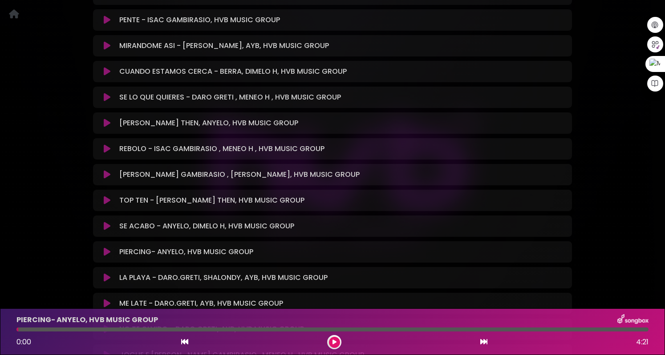
click at [107, 248] on icon at bounding box center [107, 252] width 7 height 9
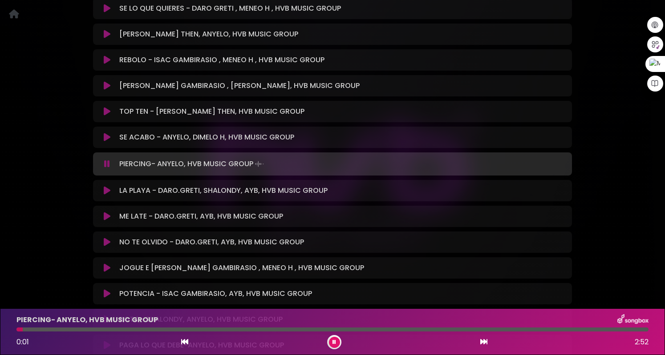
scroll to position [3959, 0]
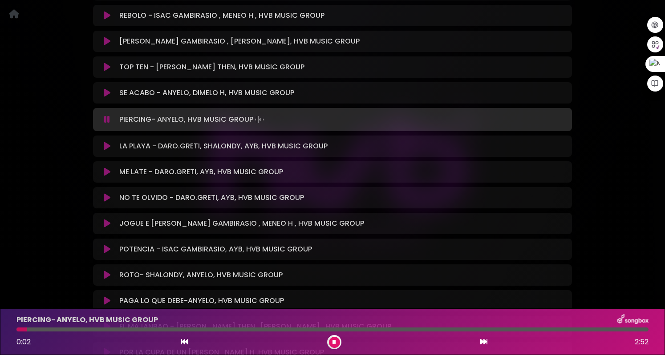
click at [107, 219] on icon at bounding box center [107, 223] width 7 height 9
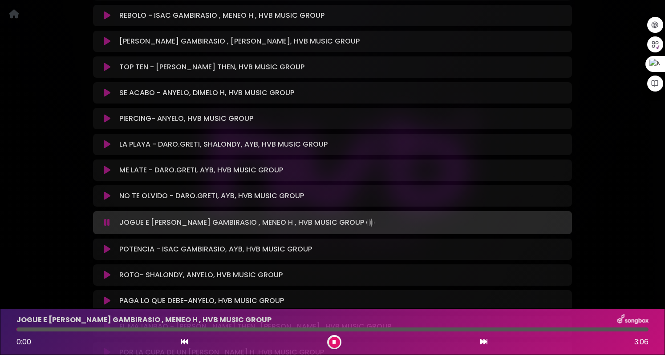
click at [107, 218] on icon at bounding box center [107, 222] width 6 height 9
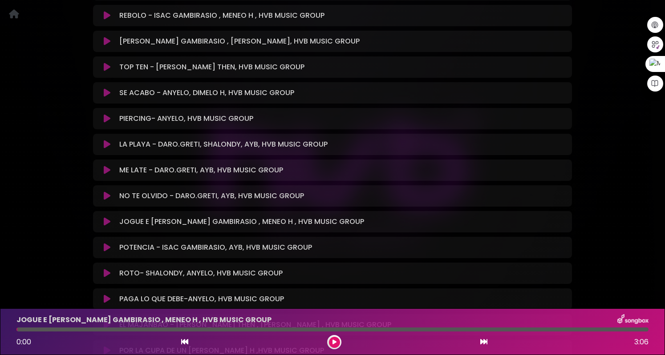
click at [108, 218] on icon at bounding box center [107, 222] width 7 height 9
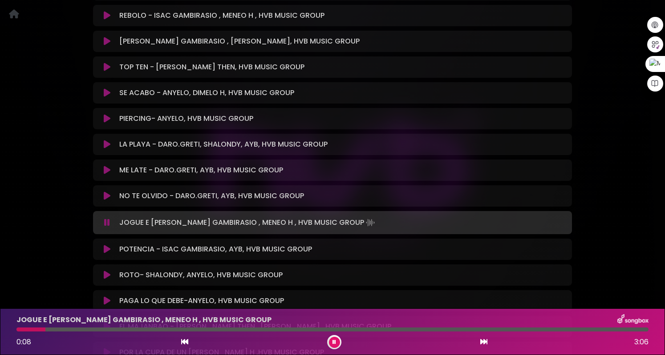
click at [84, 330] on div at bounding box center [332, 330] width 632 height 4
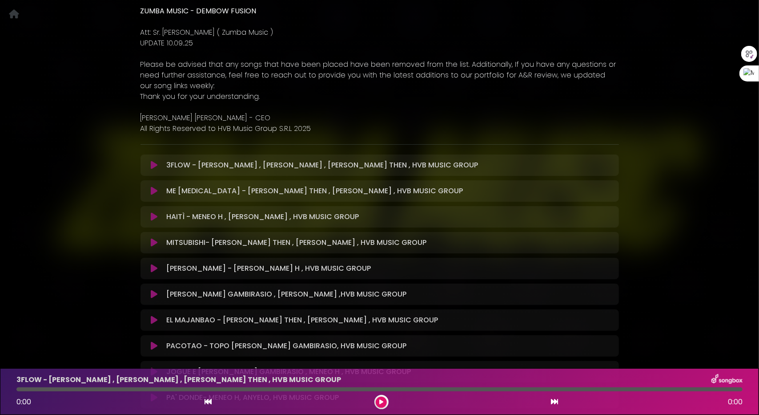
scroll to position [178, 0]
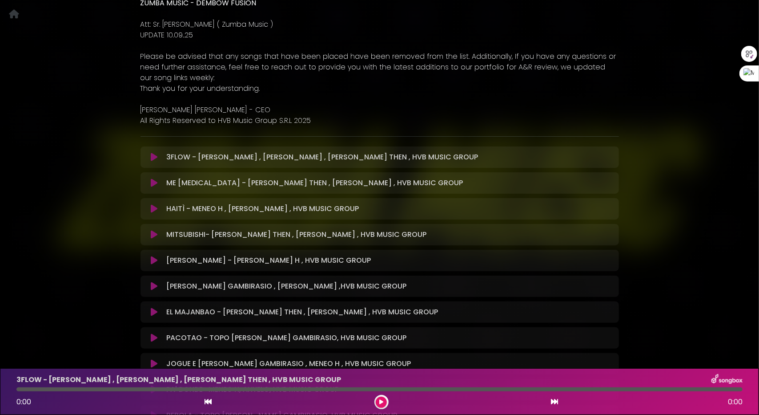
click at [155, 157] on icon at bounding box center [154, 157] width 7 height 9
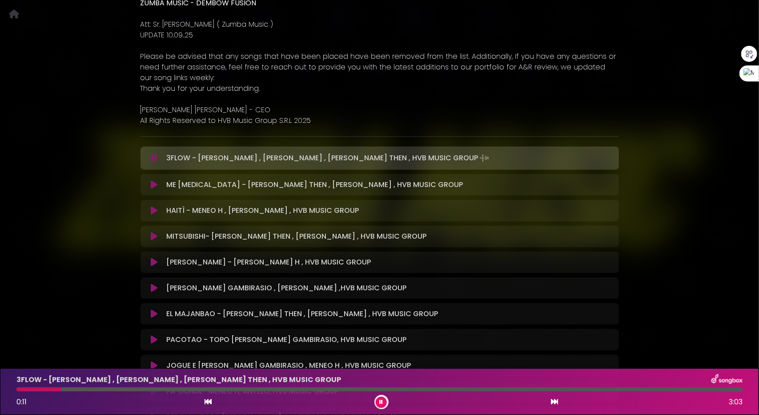
click at [155, 185] on icon at bounding box center [154, 184] width 7 height 9
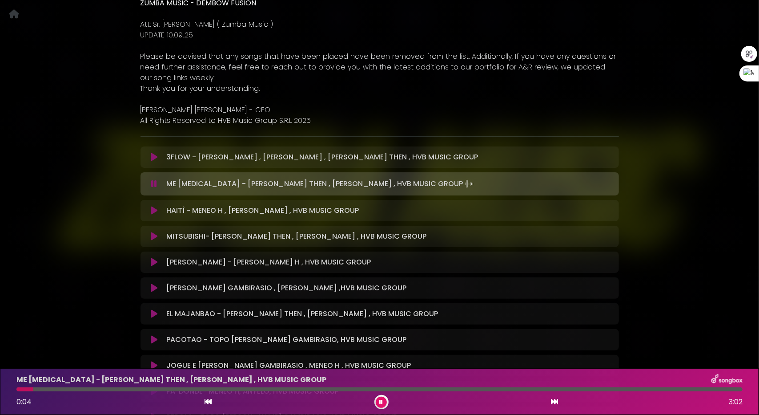
click at [155, 211] on icon at bounding box center [154, 210] width 7 height 9
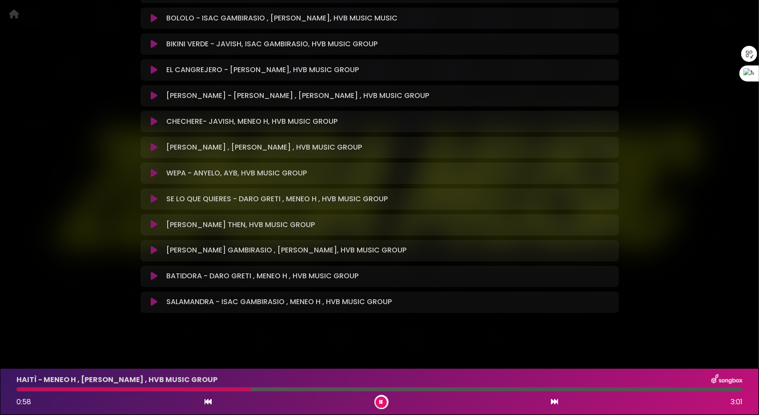
scroll to position [913, 0]
click at [153, 147] on icon at bounding box center [154, 146] width 7 height 9
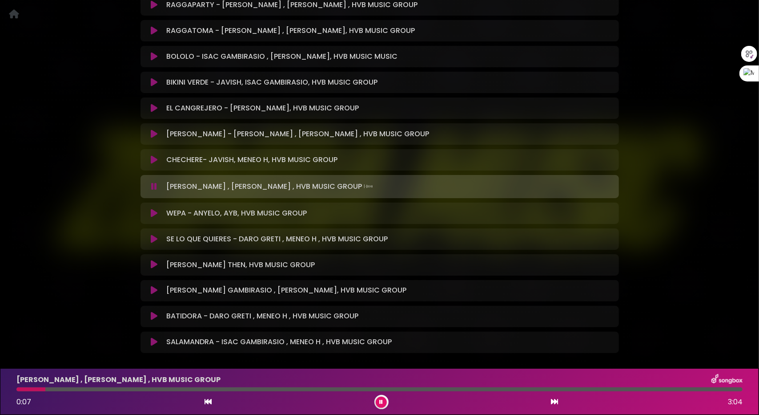
scroll to position [822, 0]
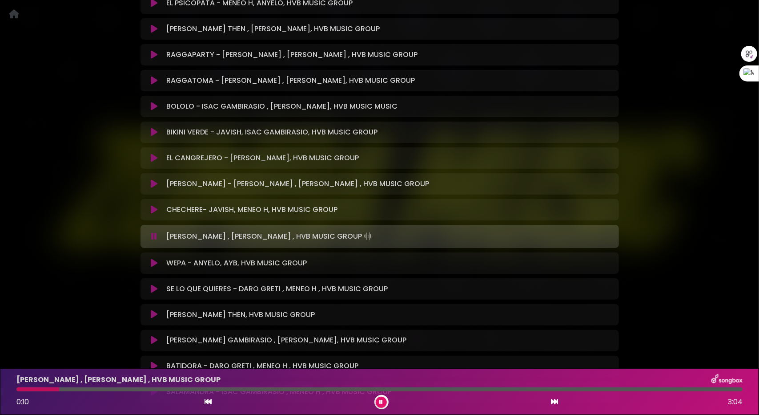
click at [157, 158] on icon at bounding box center [154, 157] width 7 height 9
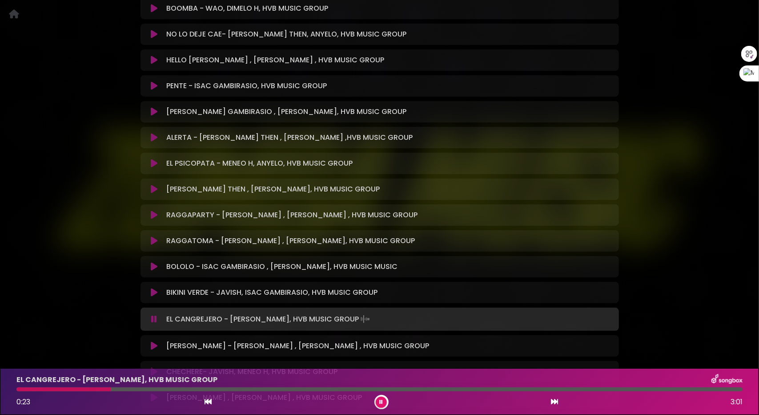
scroll to position [644, 0]
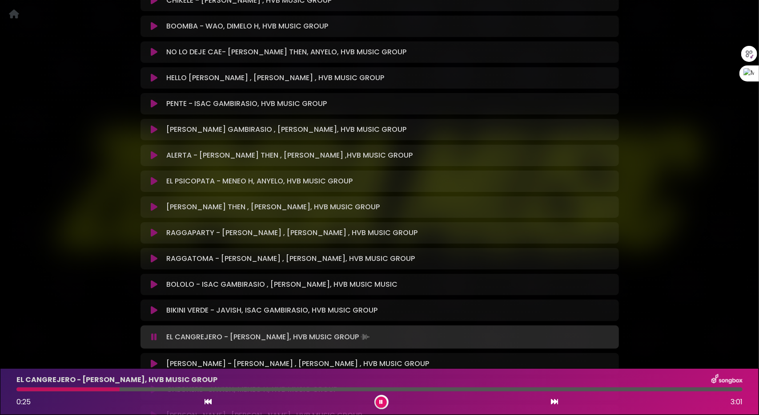
click at [153, 77] on icon at bounding box center [154, 77] width 7 height 9
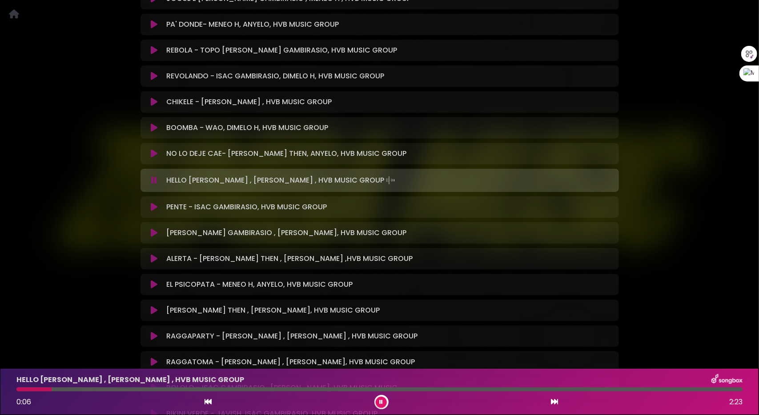
scroll to position [511, 0]
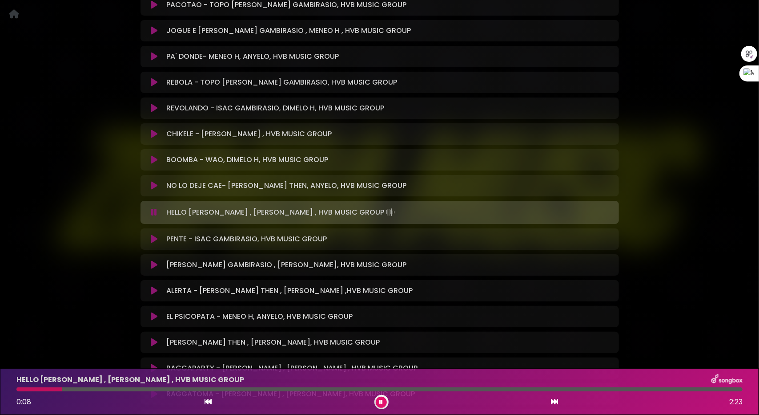
click at [153, 56] on icon at bounding box center [154, 56] width 7 height 9
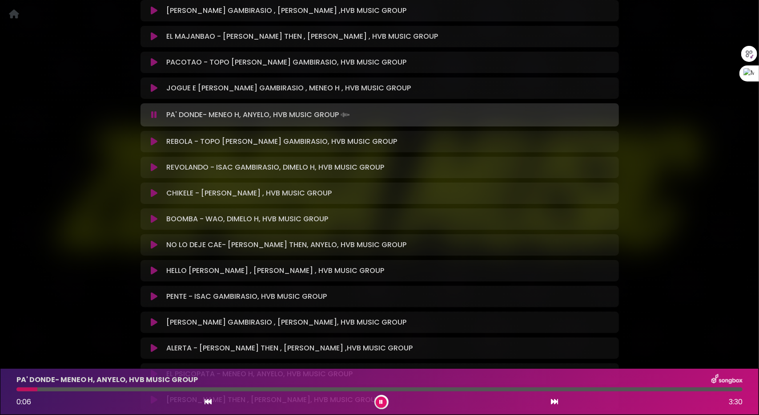
scroll to position [422, 0]
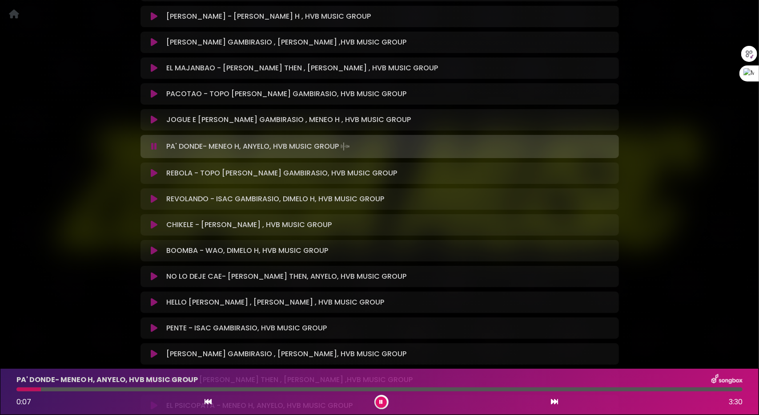
click at [153, 115] on icon at bounding box center [154, 119] width 7 height 9
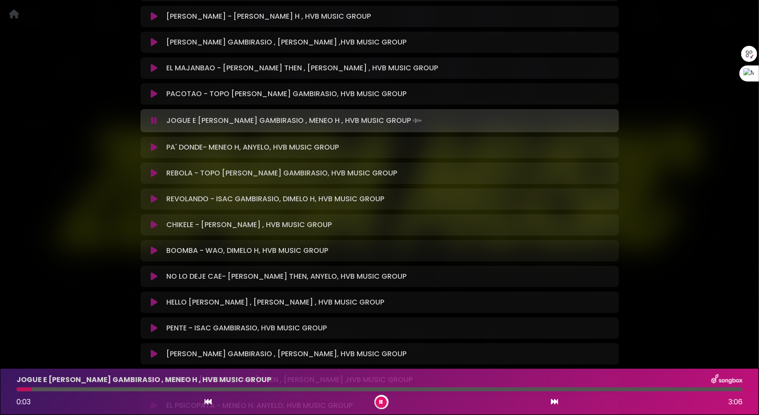
click at [123, 387] on div at bounding box center [379, 389] width 726 height 4
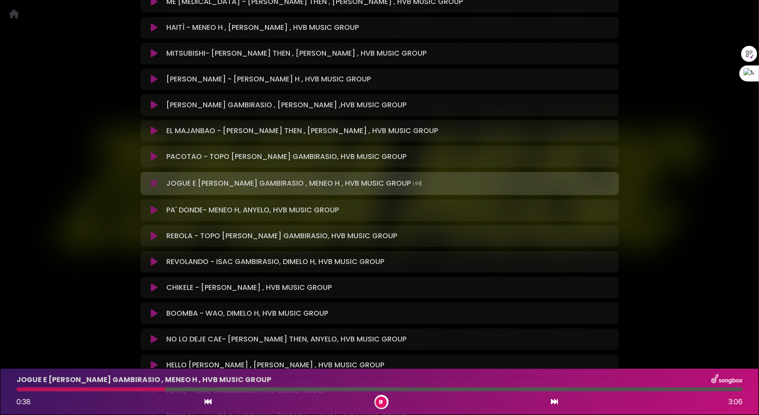
scroll to position [333, 0]
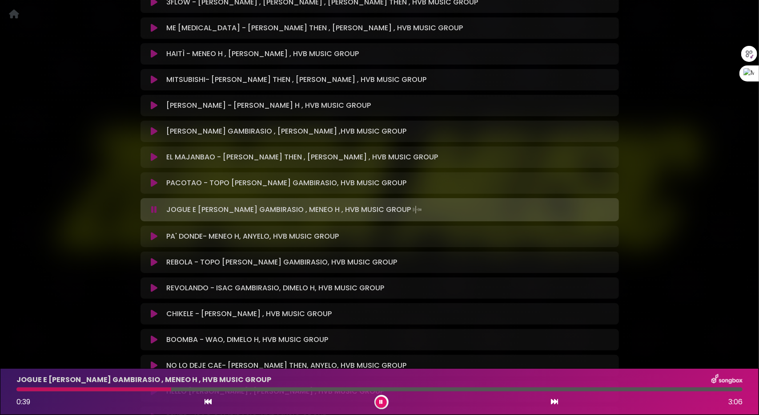
click at [153, 132] on icon at bounding box center [154, 131] width 7 height 9
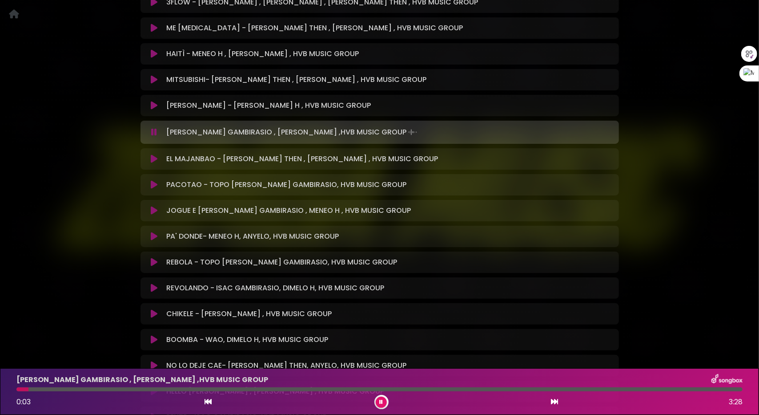
scroll to position [288, 0]
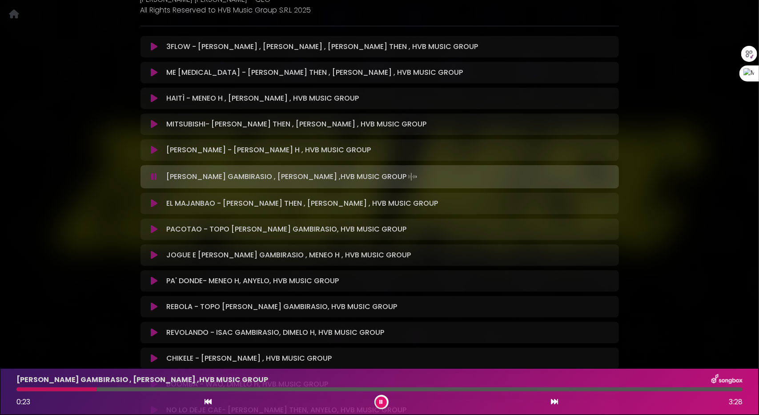
click at [155, 148] on icon at bounding box center [154, 149] width 7 height 9
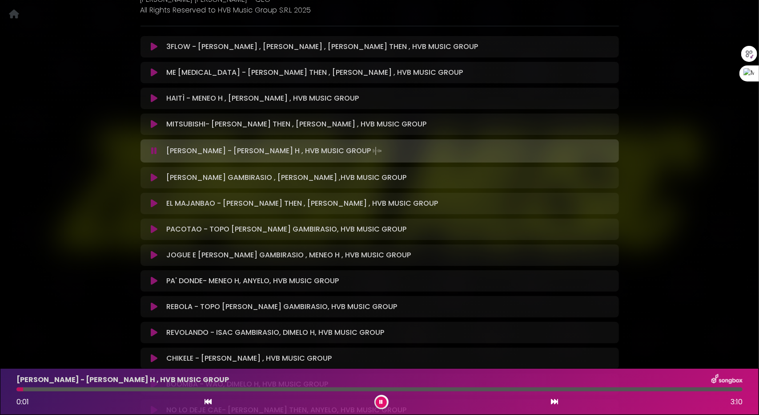
click at [80, 390] on div at bounding box center [379, 389] width 726 height 4
click at [116, 390] on div at bounding box center [379, 389] width 726 height 4
click at [152, 123] on icon at bounding box center [154, 124] width 7 height 9
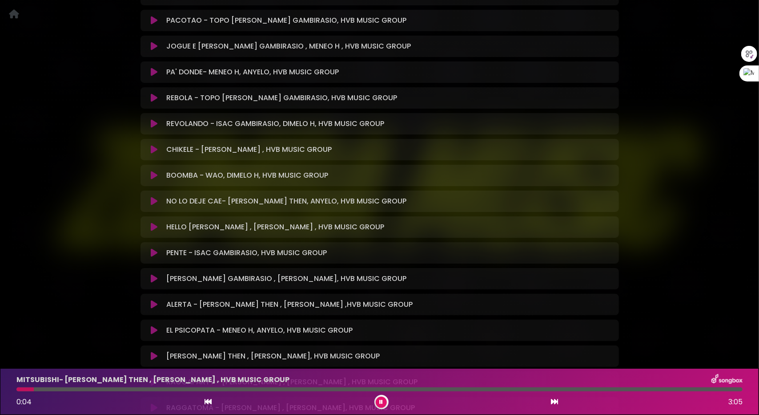
scroll to position [511, 0]
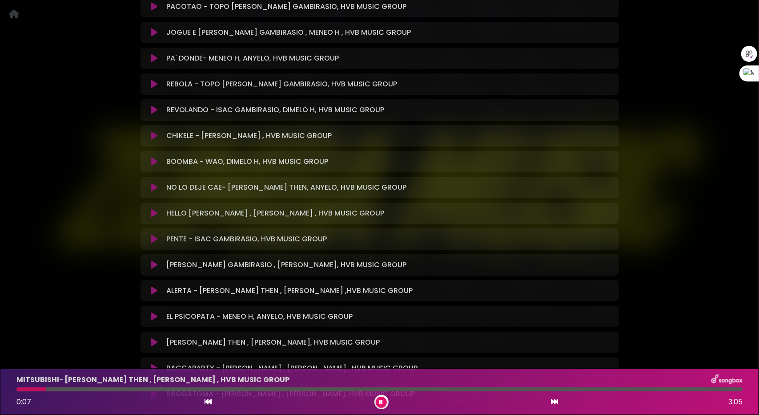
click at [151, 187] on icon at bounding box center [154, 187] width 7 height 9
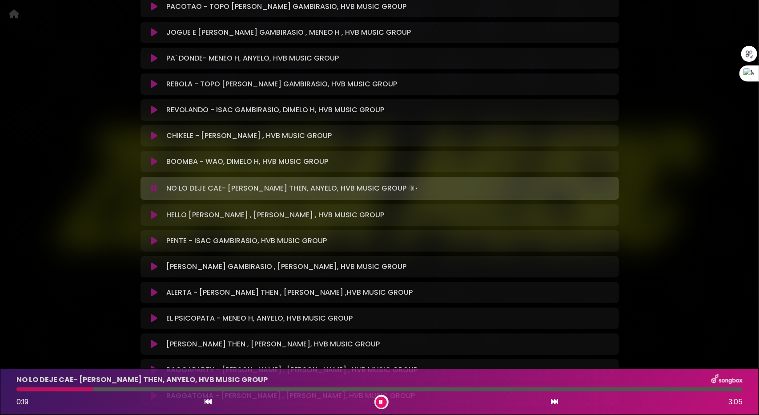
click at [153, 291] on icon at bounding box center [154, 292] width 7 height 9
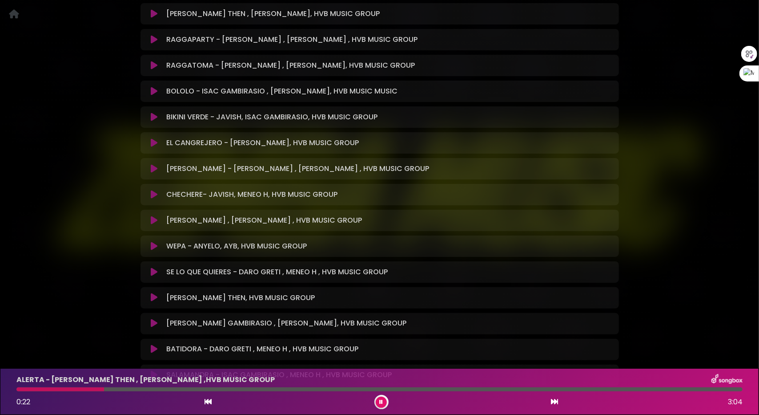
scroll to position [865, 0]
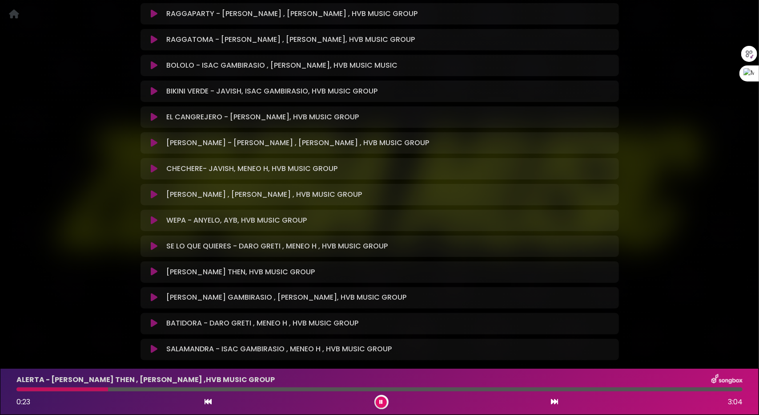
click at [152, 221] on icon at bounding box center [154, 220] width 7 height 9
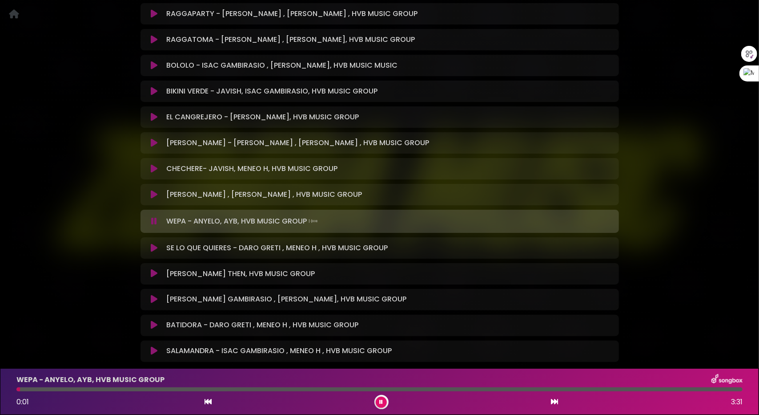
click at [71, 389] on div at bounding box center [379, 389] width 726 height 4
click at [148, 388] on div at bounding box center [379, 389] width 726 height 4
click at [155, 247] on icon at bounding box center [154, 247] width 7 height 9
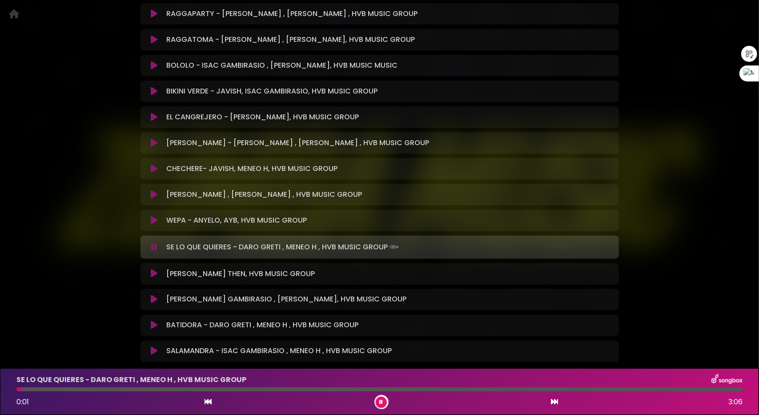
click at [63, 389] on div at bounding box center [379, 389] width 726 height 4
click at [117, 388] on div at bounding box center [379, 389] width 726 height 4
click at [155, 272] on icon at bounding box center [154, 273] width 7 height 9
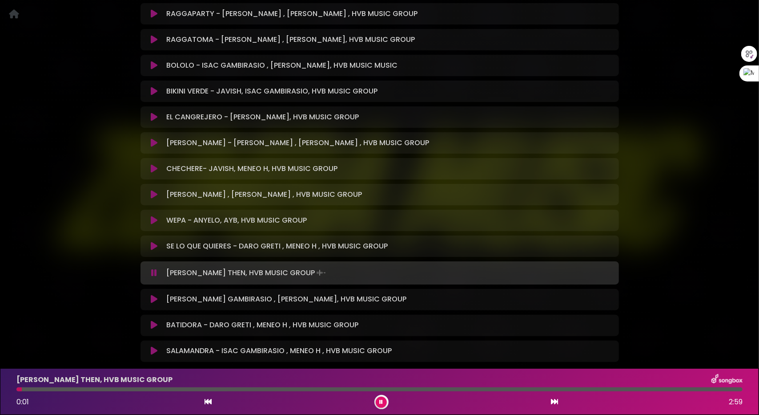
click at [70, 387] on div at bounding box center [379, 389] width 726 height 4
click at [110, 391] on div at bounding box center [379, 389] width 726 height 4
click at [159, 389] on div at bounding box center [379, 389] width 726 height 4
click at [181, 390] on div at bounding box center [379, 389] width 726 height 4
click at [243, 388] on div at bounding box center [379, 389] width 726 height 4
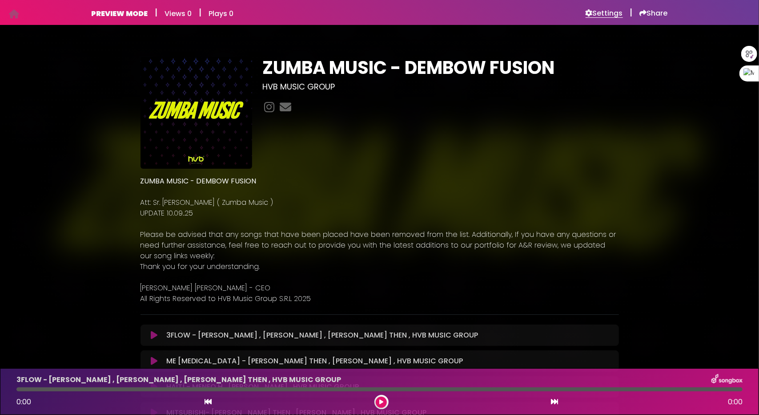
click at [606, 10] on h6 "Settings" at bounding box center [604, 13] width 37 height 9
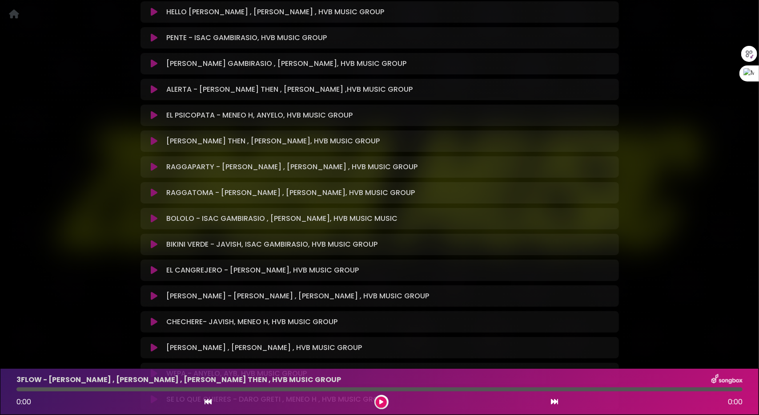
scroll to position [712, 0]
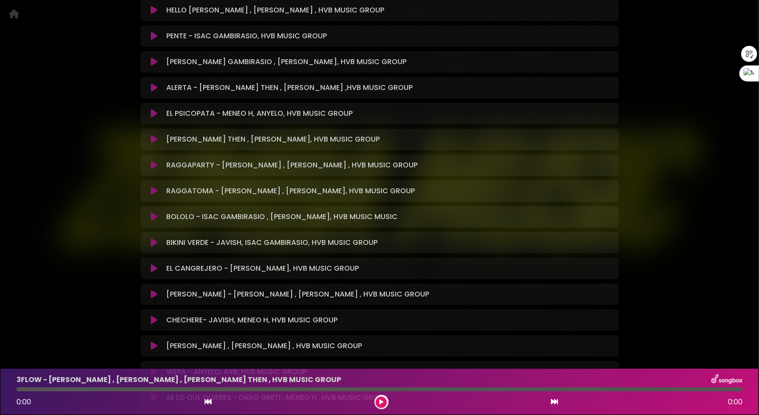
click at [156, 243] on icon at bounding box center [154, 242] width 7 height 9
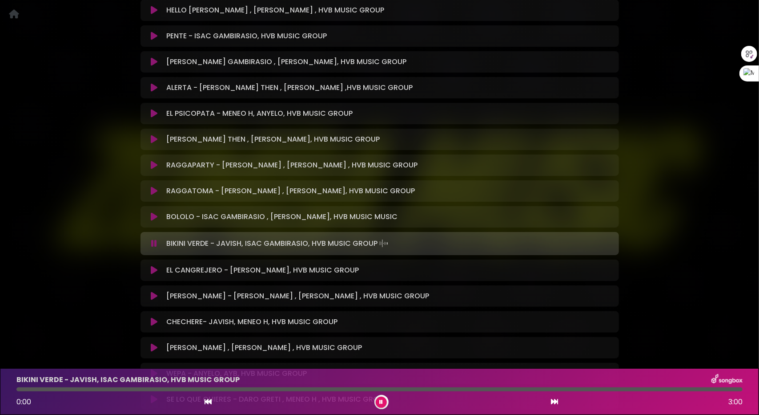
click at [153, 245] on icon at bounding box center [154, 243] width 6 height 9
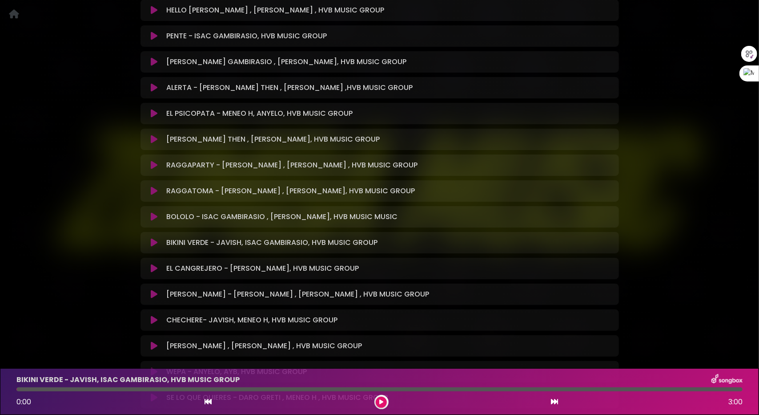
click at [153, 245] on icon at bounding box center [154, 242] width 7 height 9
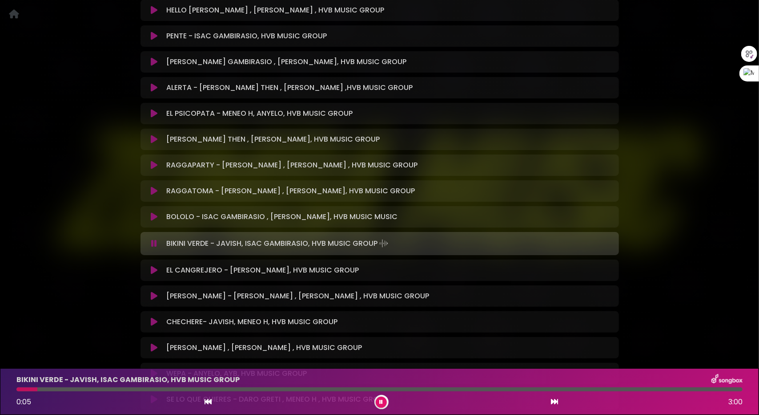
click at [101, 388] on div at bounding box center [379, 389] width 726 height 4
click at [143, 389] on div at bounding box center [379, 389] width 726 height 4
click at [153, 297] on icon at bounding box center [154, 295] width 7 height 9
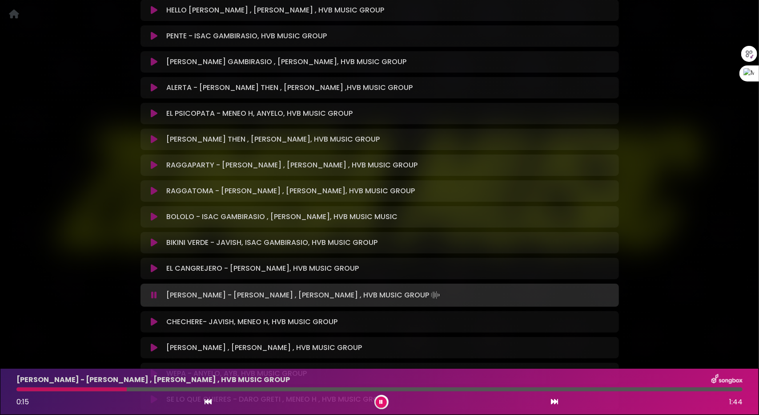
click at [154, 137] on icon at bounding box center [154, 139] width 7 height 9
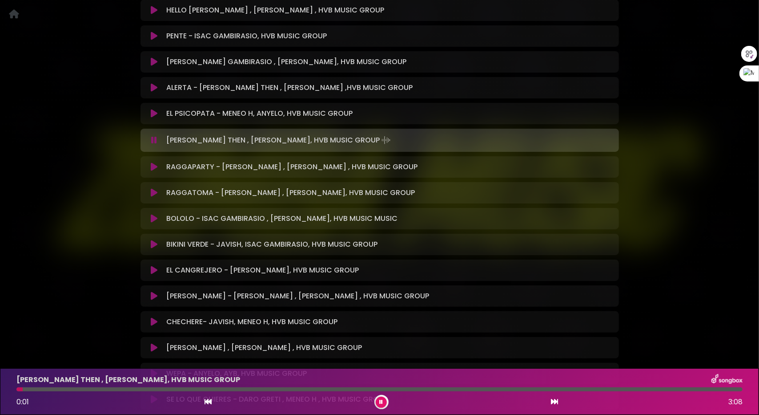
click at [117, 388] on div at bounding box center [379, 389] width 726 height 4
click at [161, 387] on div at bounding box center [379, 389] width 726 height 4
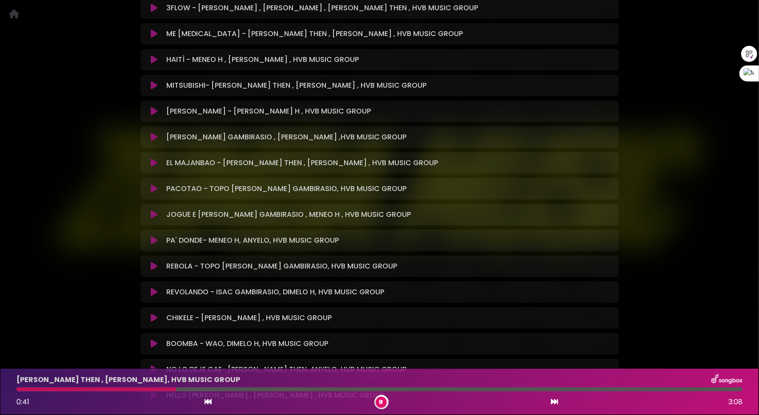
scroll to position [267, 0]
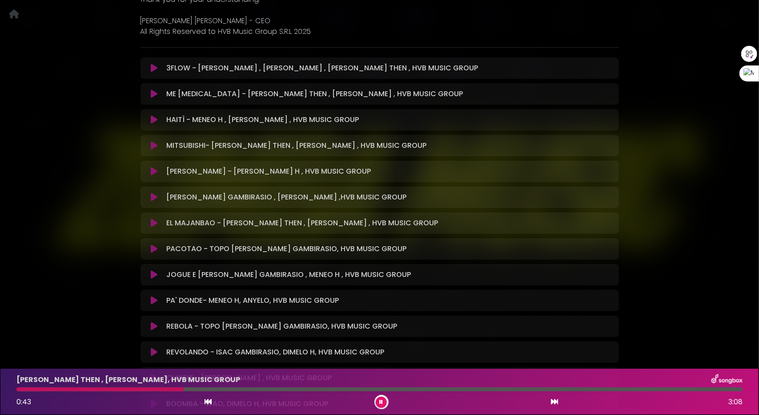
click at [158, 97] on button at bounding box center [154, 93] width 17 height 9
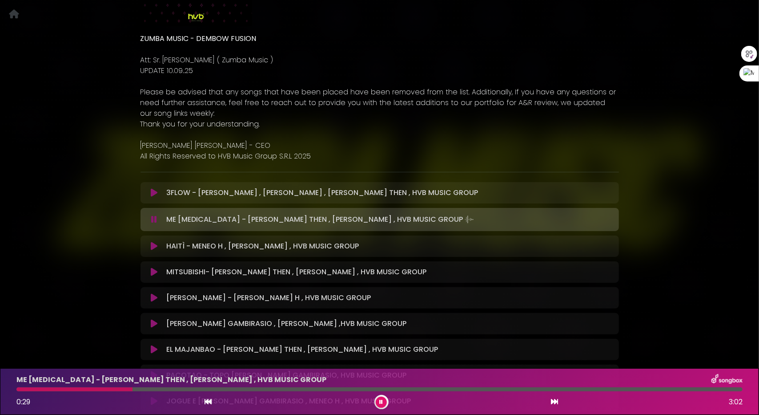
scroll to position [0, 0]
